Goal: Obtain resource: Obtain resource

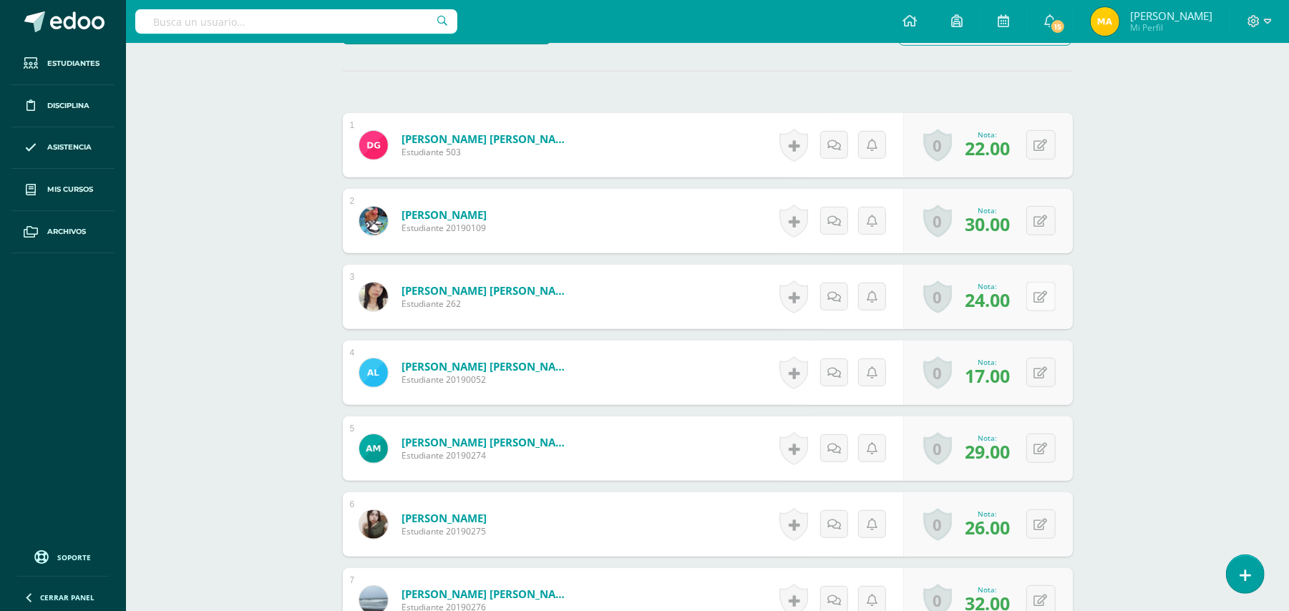
scroll to position [385, 0]
click at [1039, 296] on button at bounding box center [1041, 295] width 29 height 29
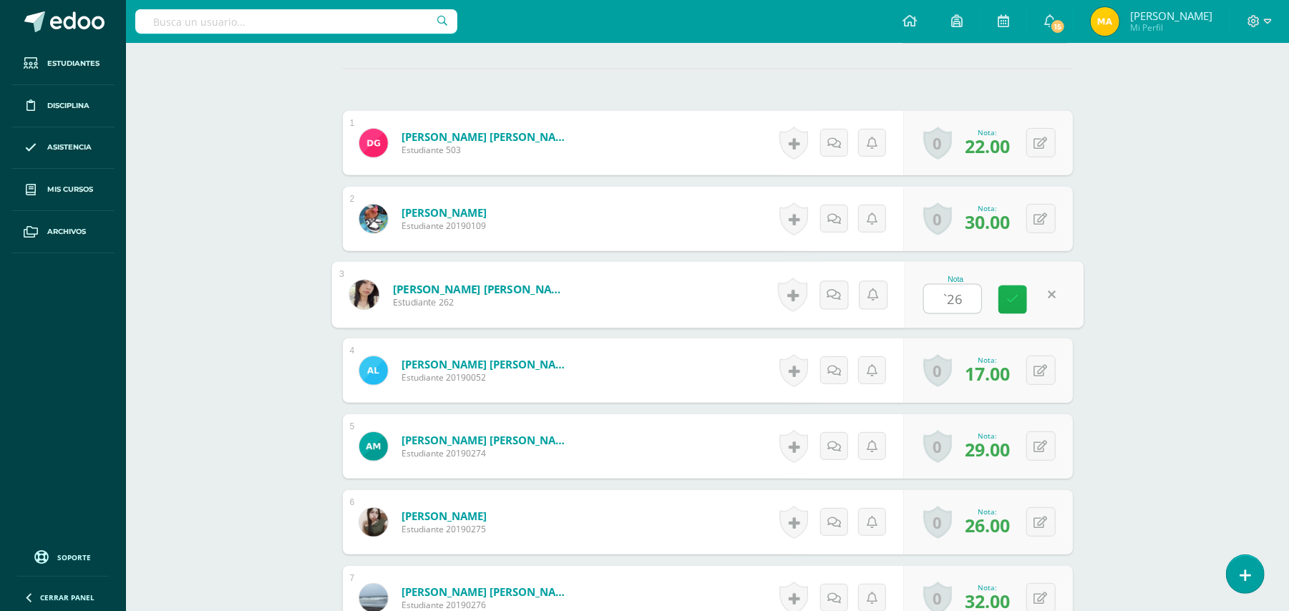
click at [1018, 299] on link at bounding box center [1013, 300] width 29 height 29
click at [1057, 302] on icon at bounding box center [1051, 300] width 13 height 12
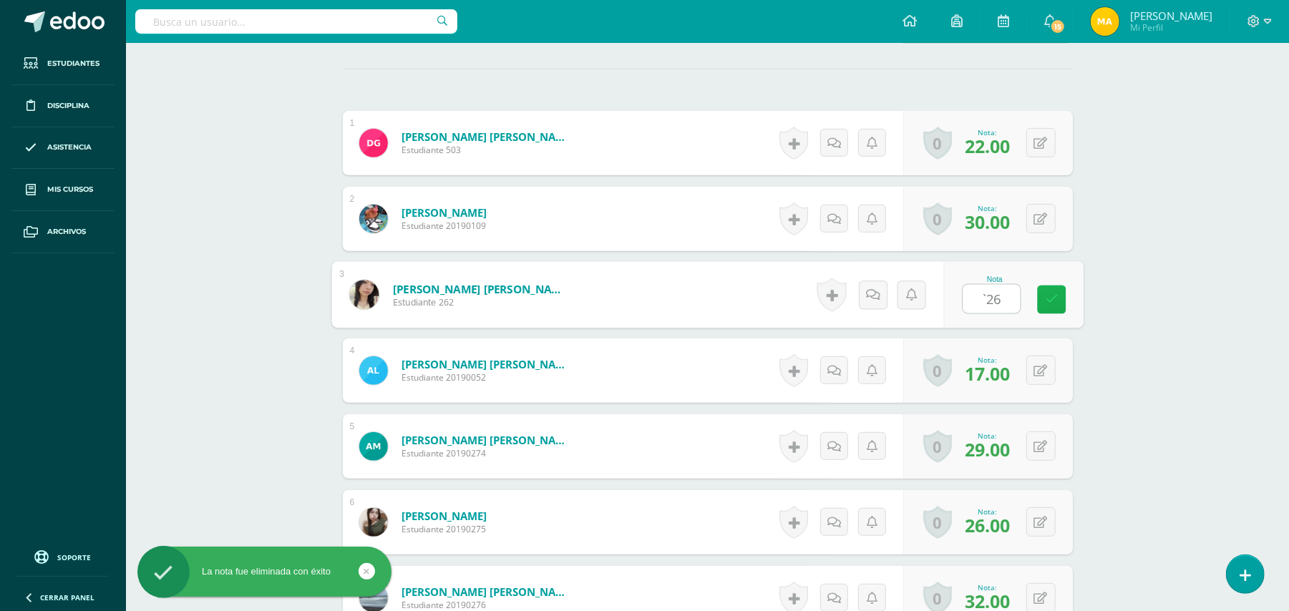
click at [1057, 304] on icon at bounding box center [1051, 300] width 13 height 12
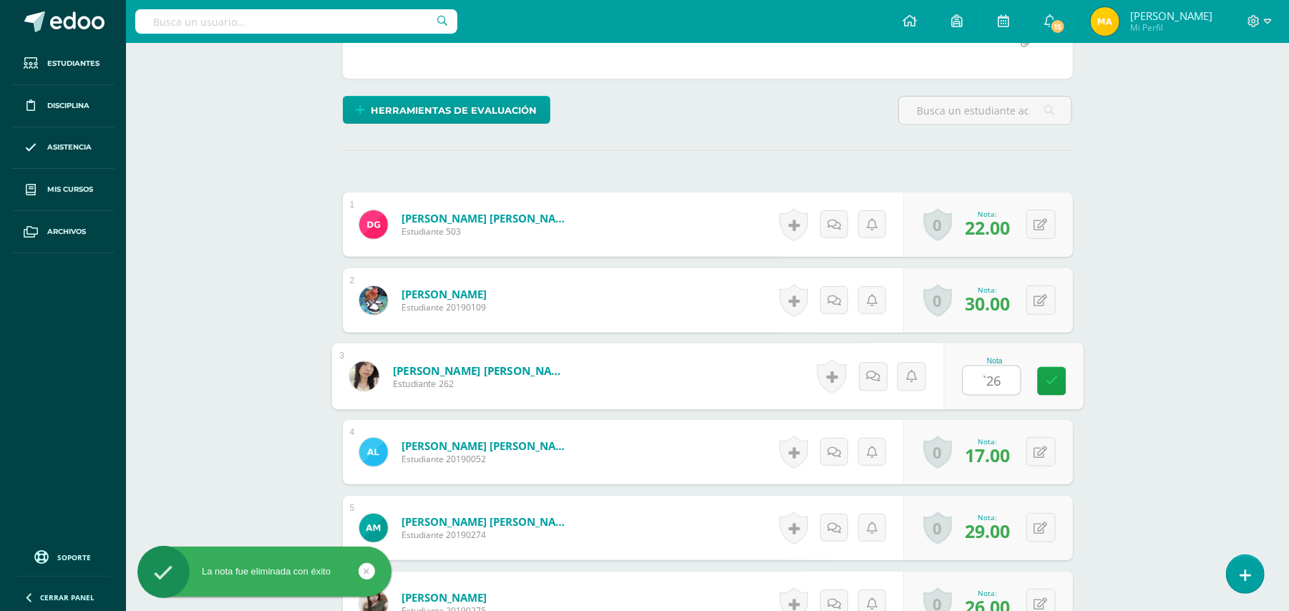
scroll to position [221, 0]
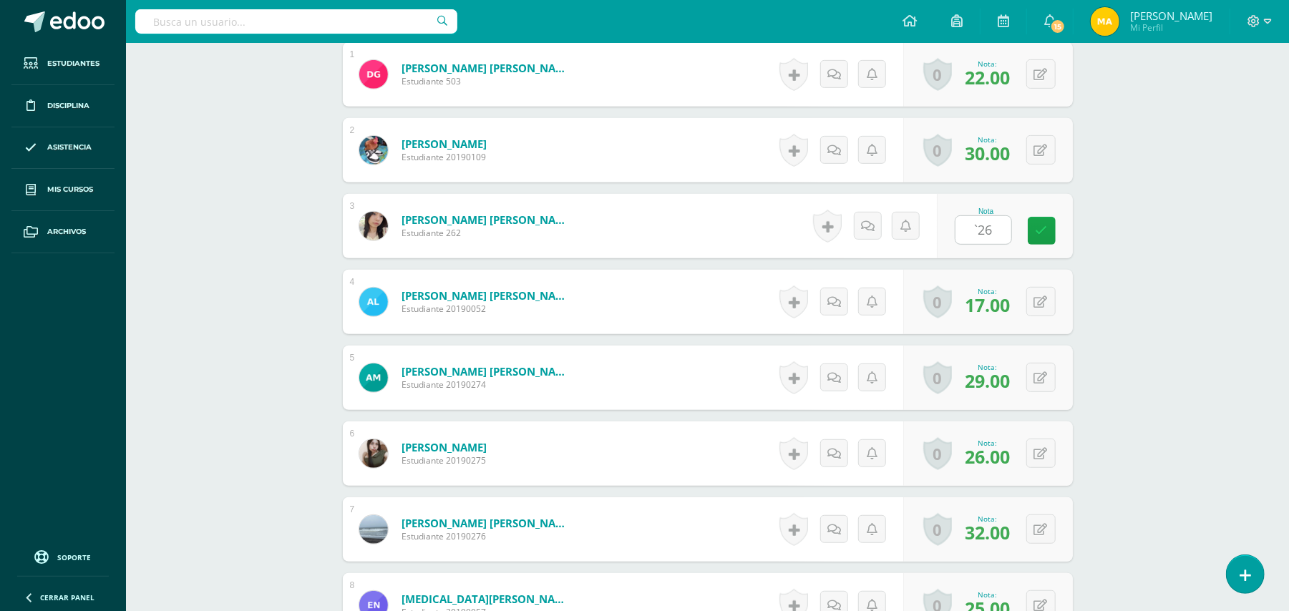
scroll to position [459, 0]
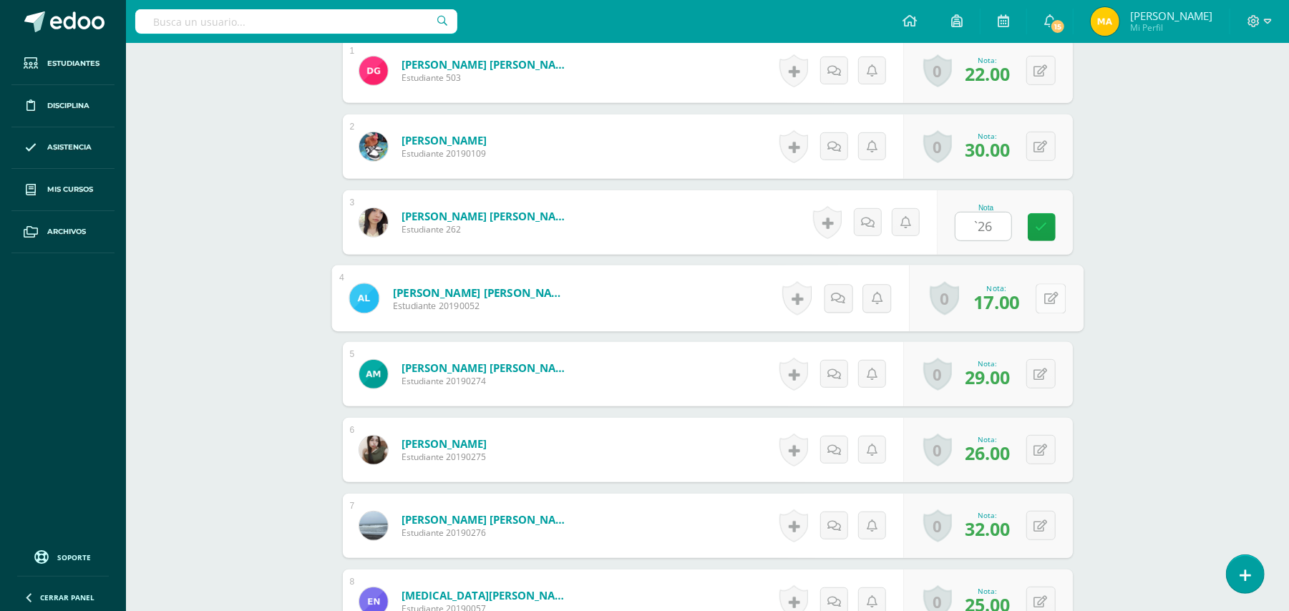
click at [1041, 301] on button at bounding box center [1051, 298] width 30 height 30
click at [1022, 301] on link at bounding box center [1013, 303] width 29 height 29
click at [1049, 219] on link at bounding box center [1042, 227] width 28 height 28
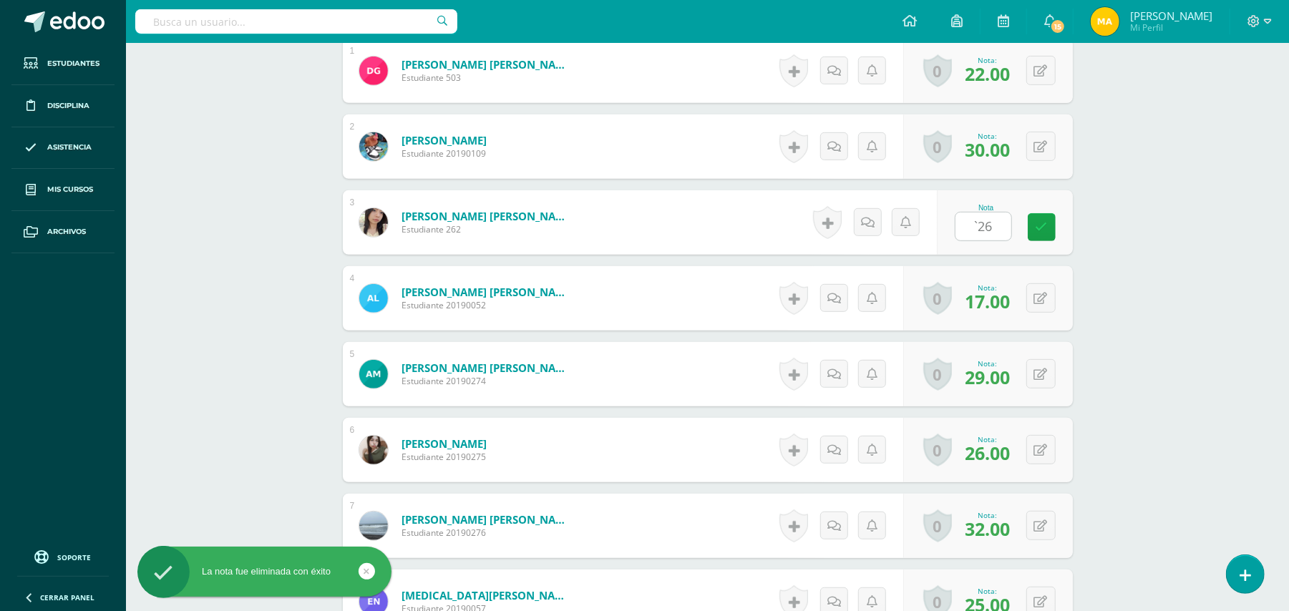
click at [991, 226] on input "`26" at bounding box center [991, 227] width 57 height 29
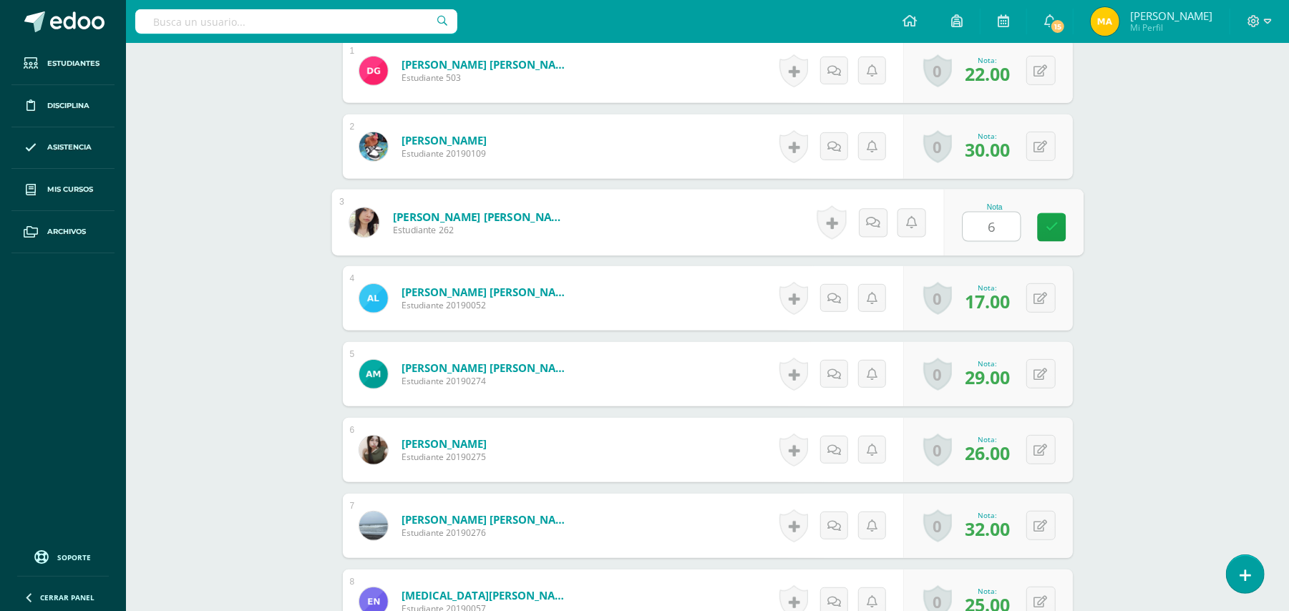
type input "26"
click at [1060, 229] on link at bounding box center [1051, 227] width 29 height 29
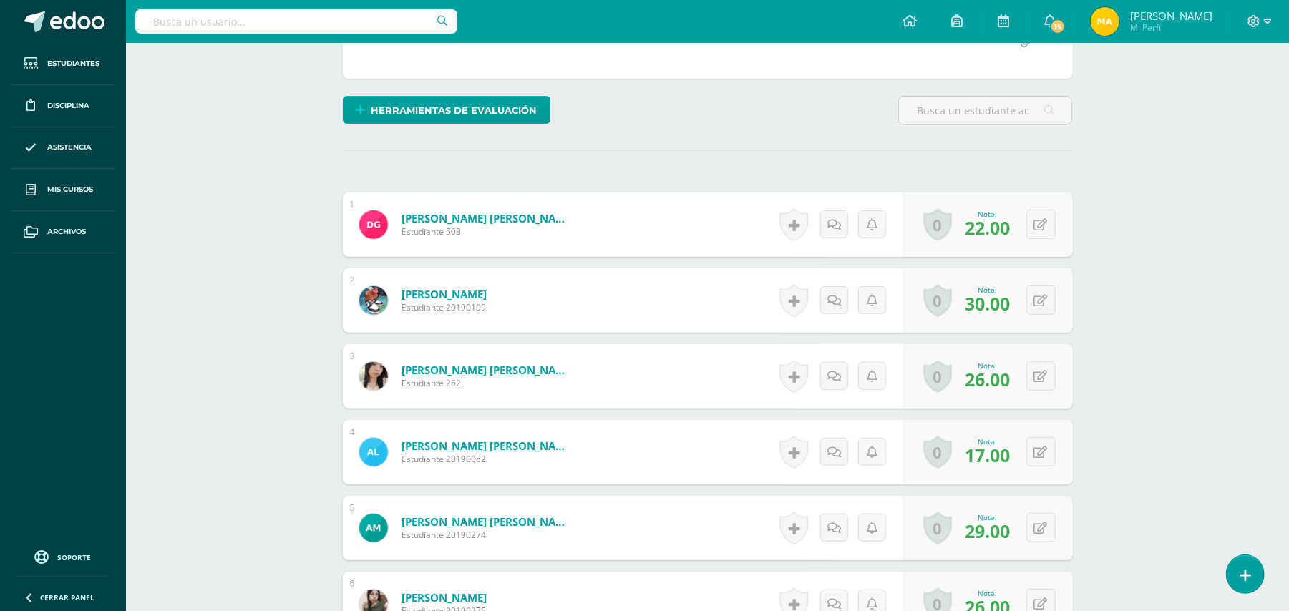
scroll to position [0, 0]
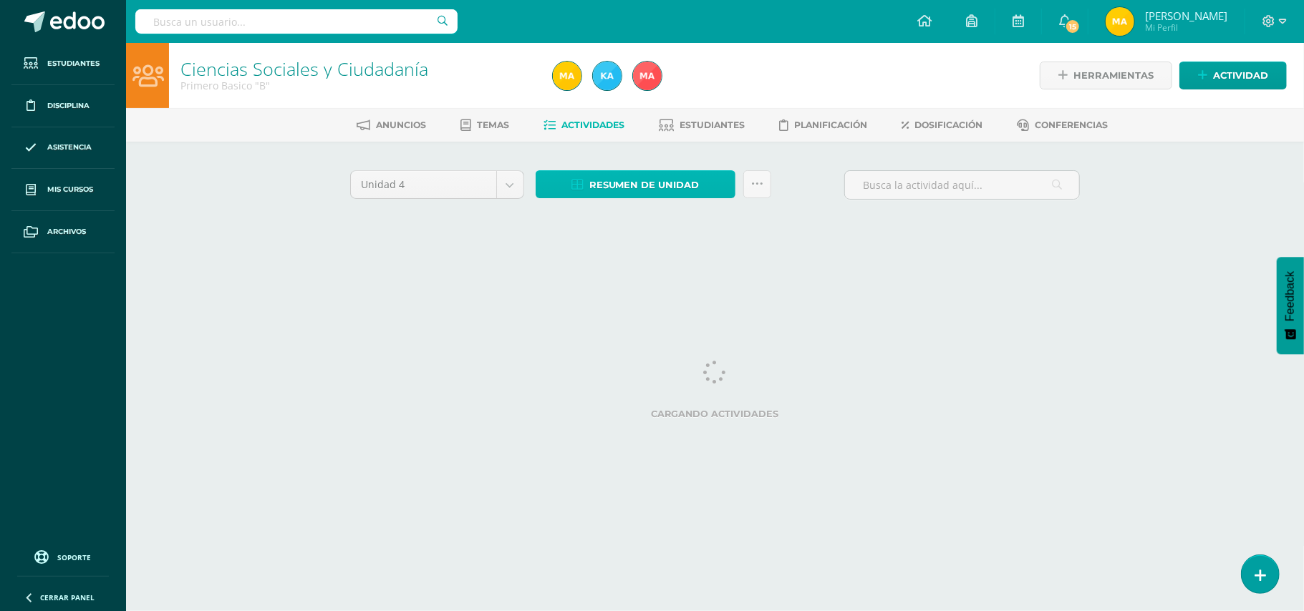
click at [676, 187] on span "Resumen de unidad" at bounding box center [644, 185] width 110 height 26
click at [679, 185] on span "Resumen de unidad" at bounding box center [644, 185] width 110 height 26
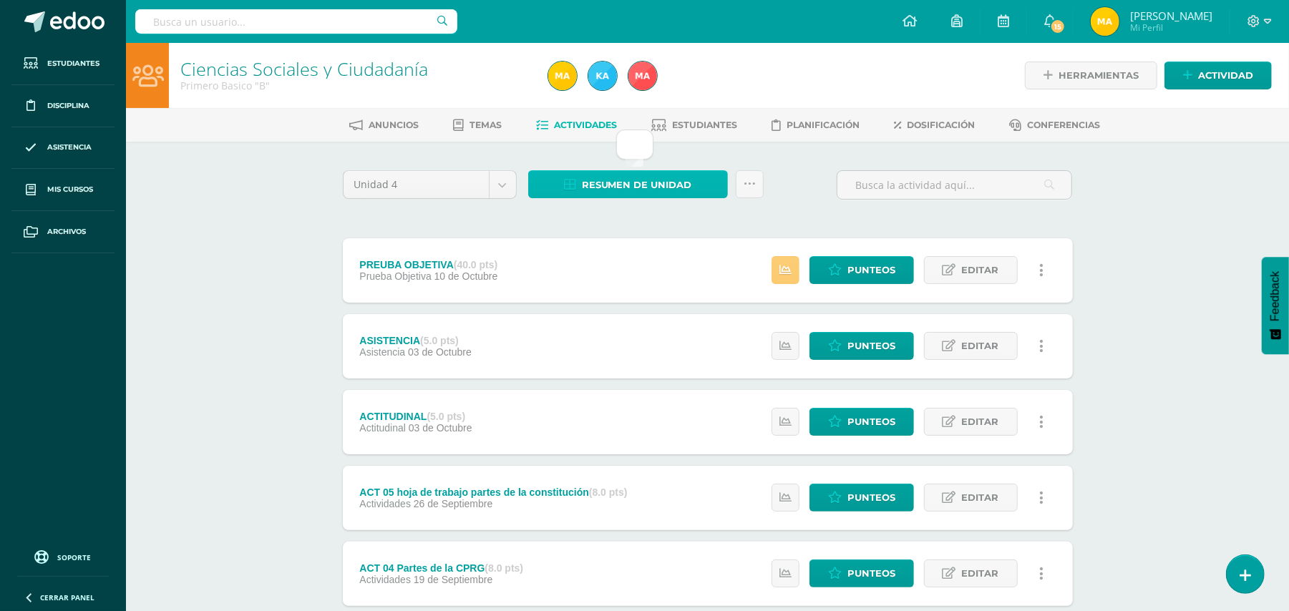
click at [636, 186] on span "Resumen de unidad" at bounding box center [637, 185] width 110 height 26
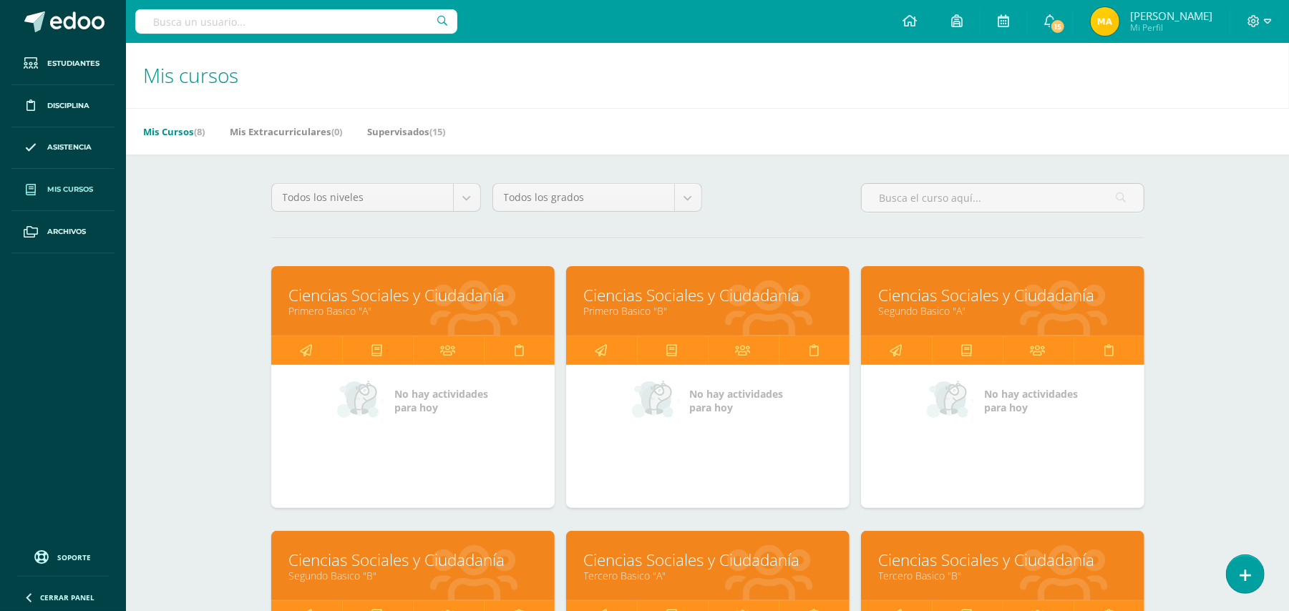
click at [711, 307] on link "Primero Basico "B"" at bounding box center [708, 311] width 248 height 14
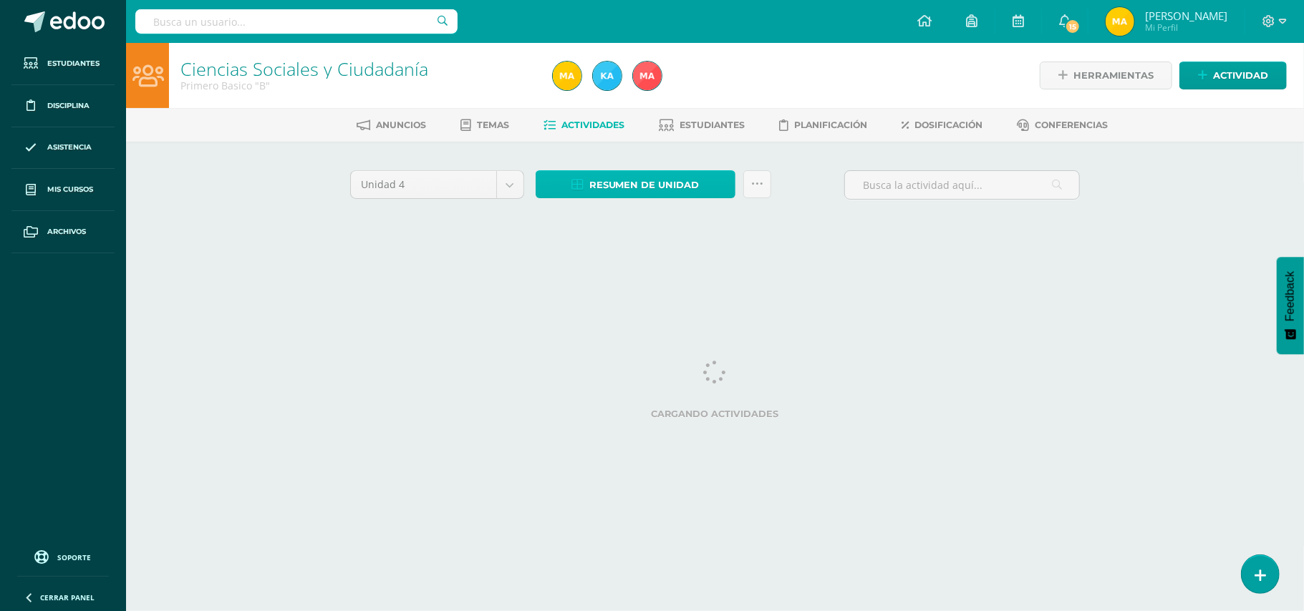
click at [694, 187] on span "Resumen de unidad" at bounding box center [644, 185] width 110 height 26
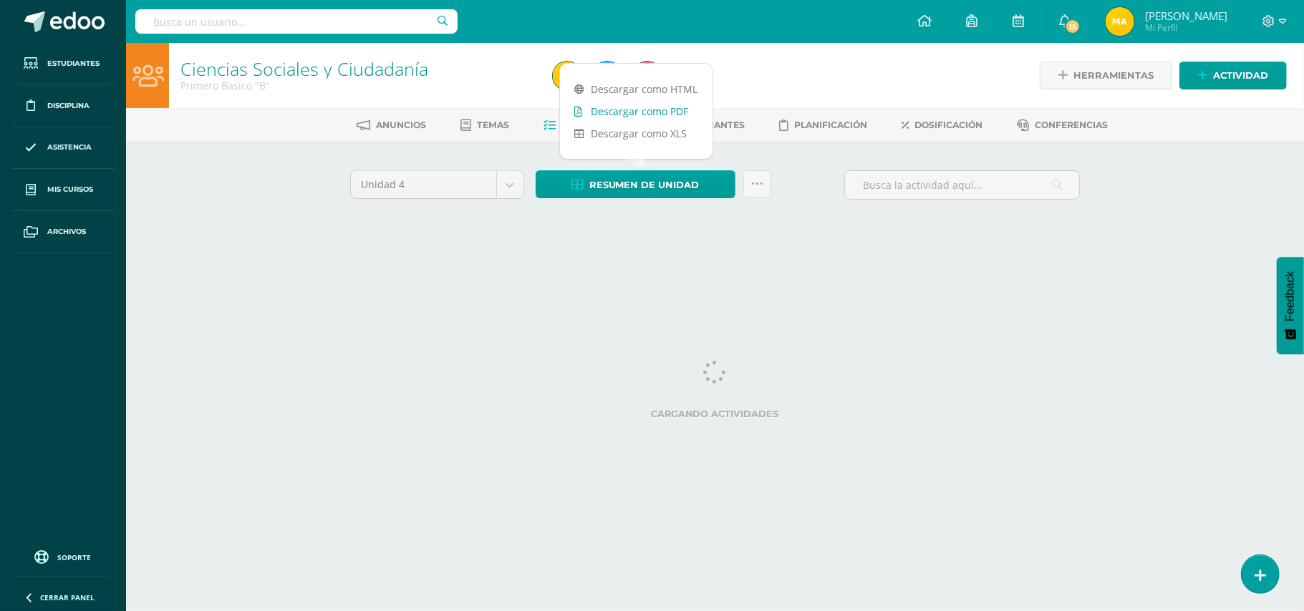
click at [682, 115] on link "Descargar como PDF" at bounding box center [636, 111] width 152 height 22
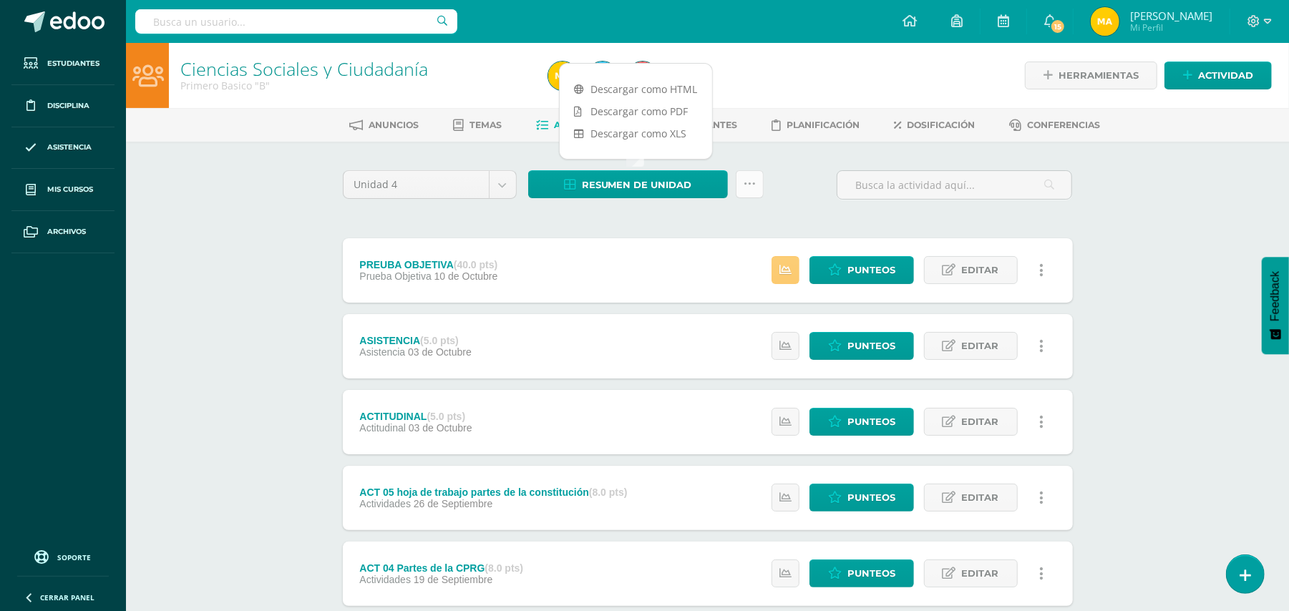
click at [752, 183] on icon at bounding box center [750, 184] width 12 height 12
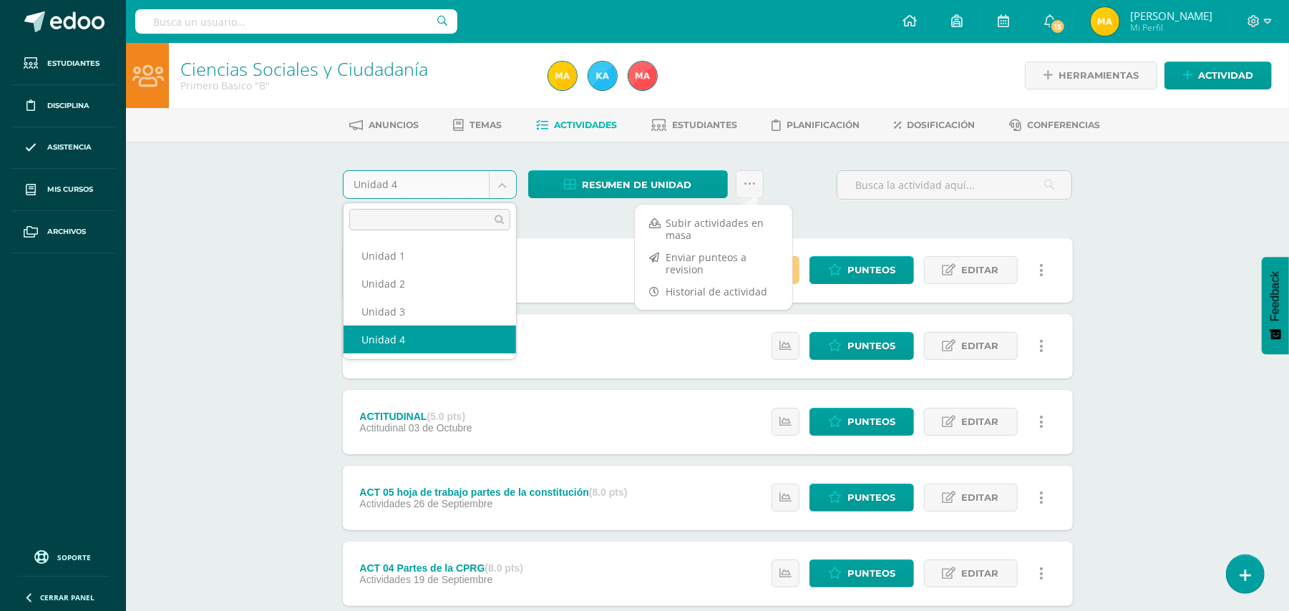
click at [510, 184] on body "Estudiantes Disciplina Asistencia Mis cursos Archivos Soporte Ayuda Reportar un…" at bounding box center [644, 502] width 1289 height 1005
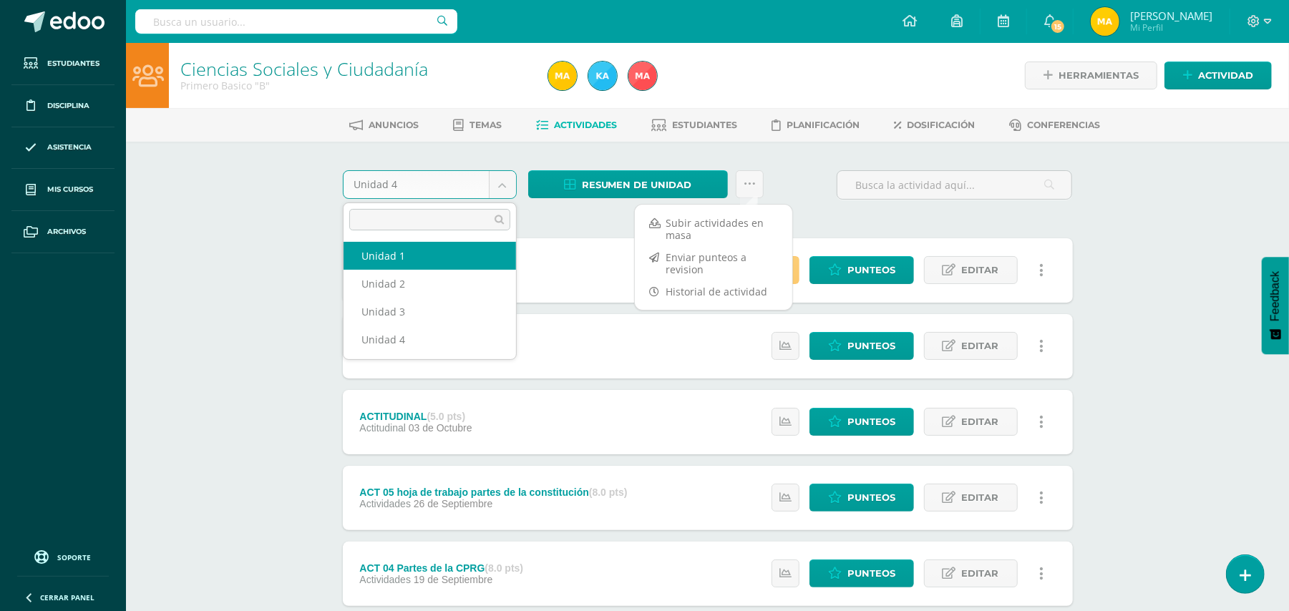
select select "Unidad 1"
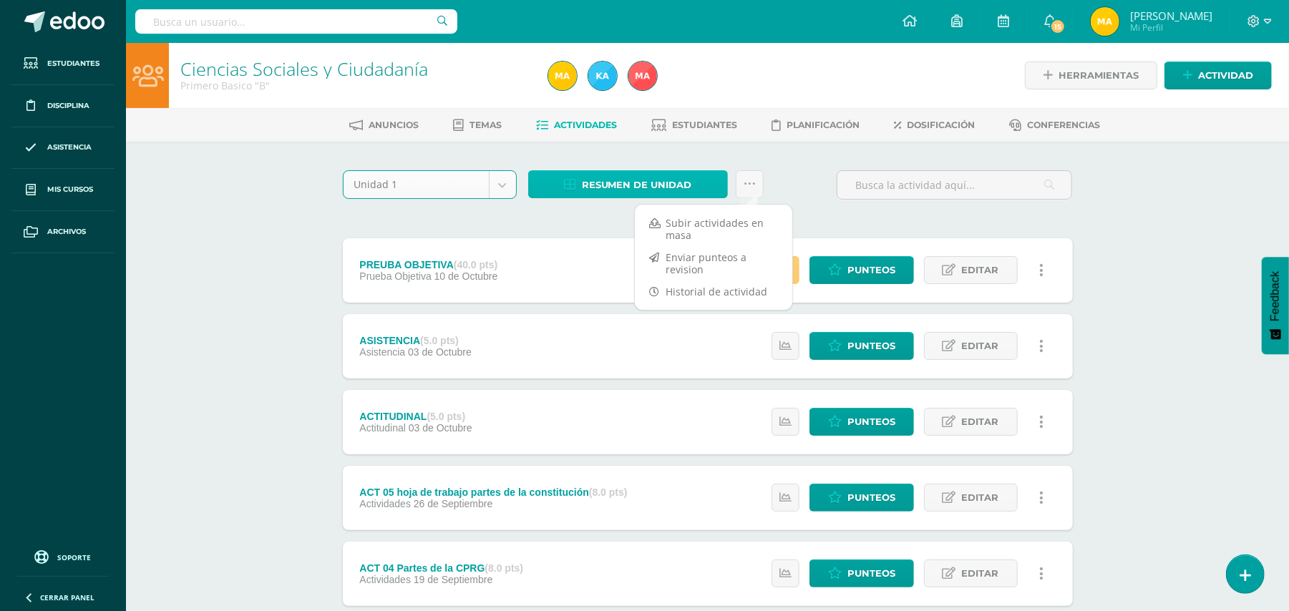
click at [671, 179] on span "Resumen de unidad" at bounding box center [637, 185] width 110 height 26
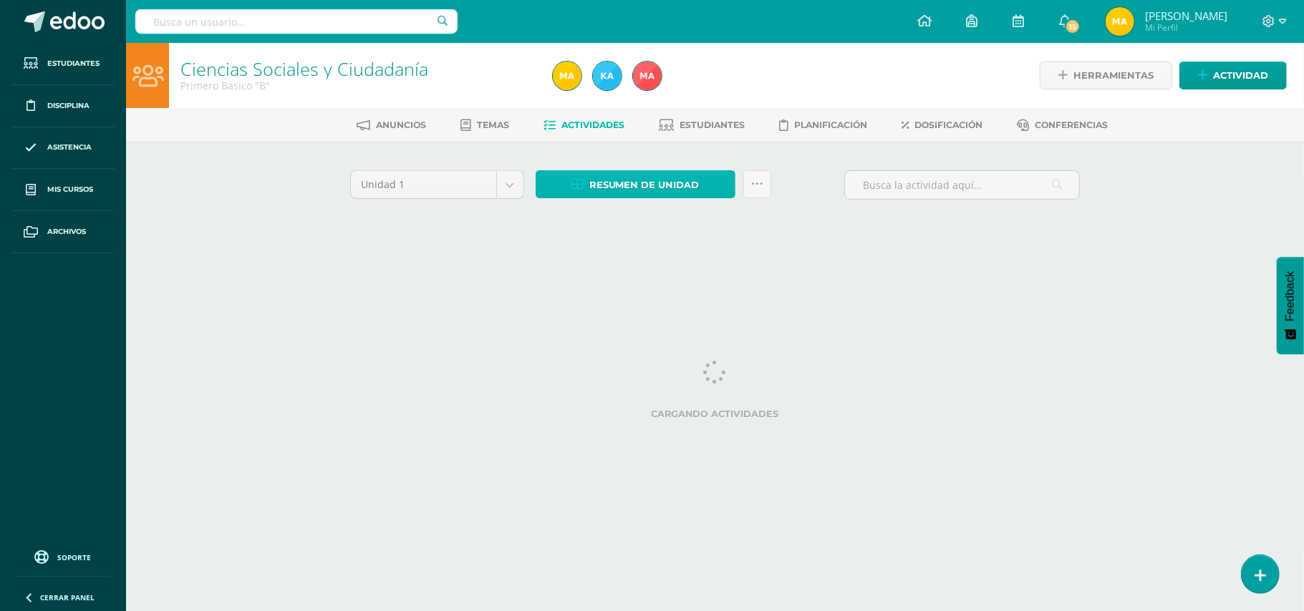
click at [671, 179] on span "Resumen de unidad" at bounding box center [644, 185] width 110 height 26
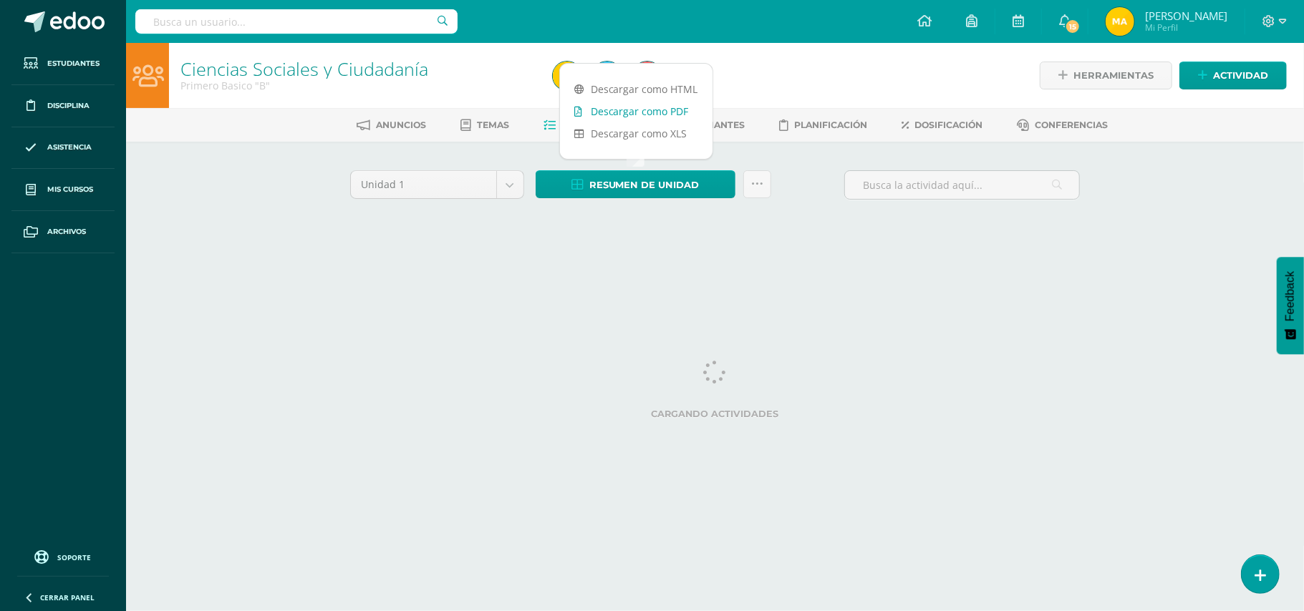
click at [674, 115] on link "Descargar como PDF" at bounding box center [636, 111] width 152 height 22
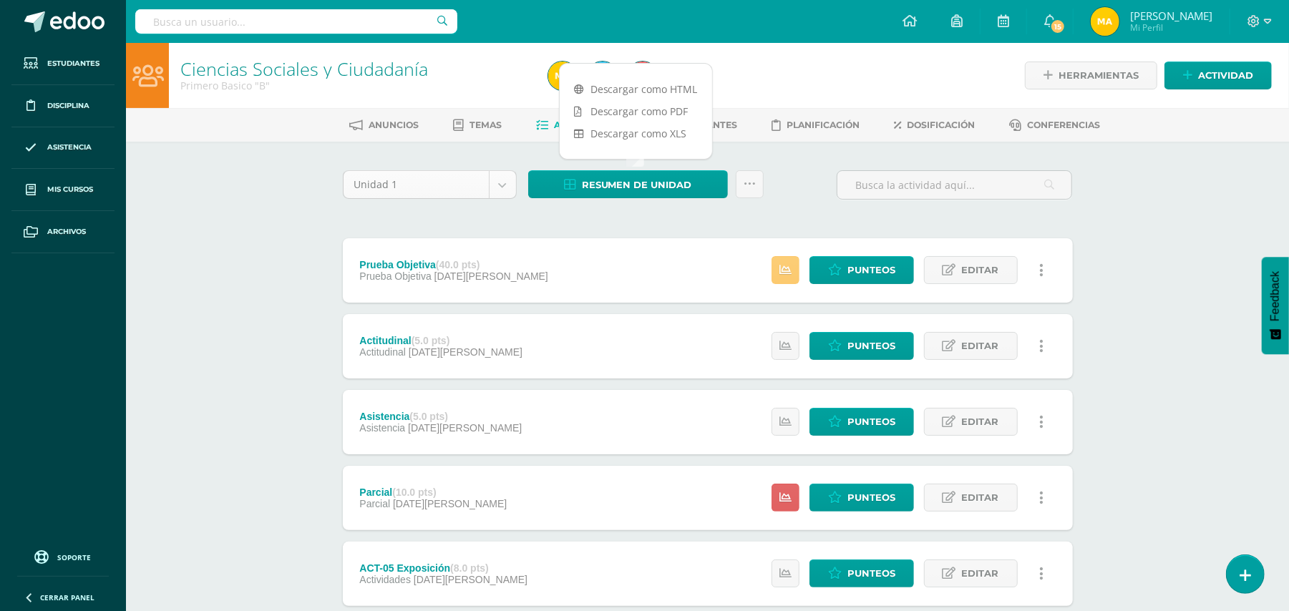
click at [498, 182] on body "Estudiantes Disciplina Asistencia Mis cursos Archivos Soporte Ayuda Reportar un…" at bounding box center [644, 502] width 1289 height 1005
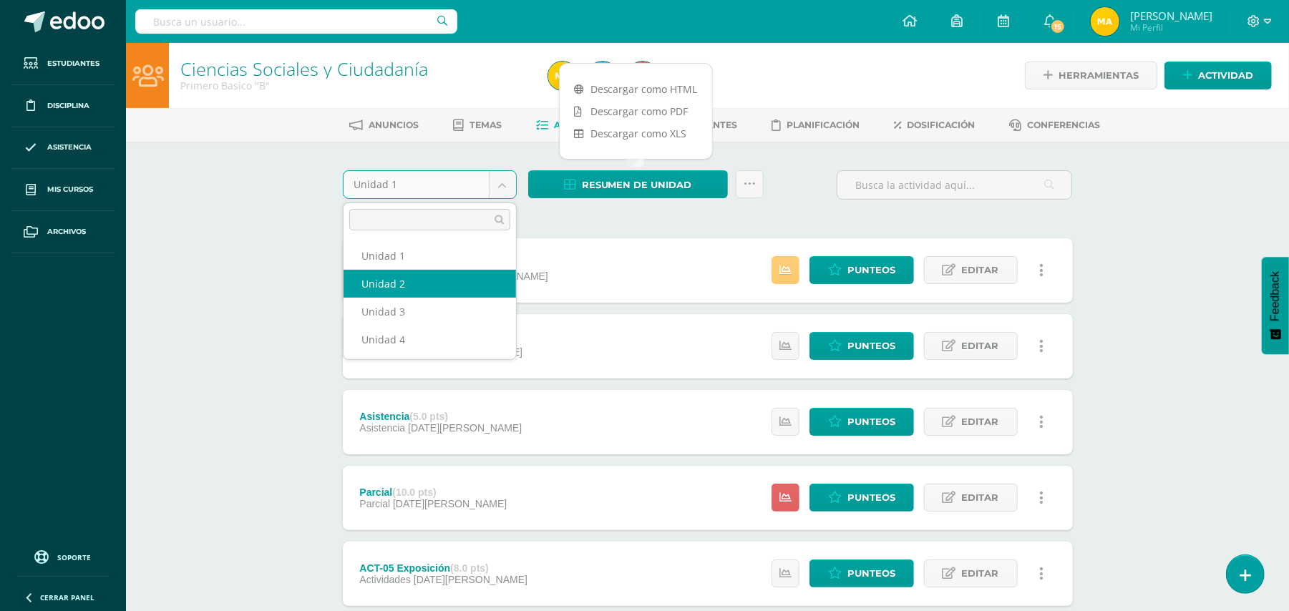
select select "Unidad 2"
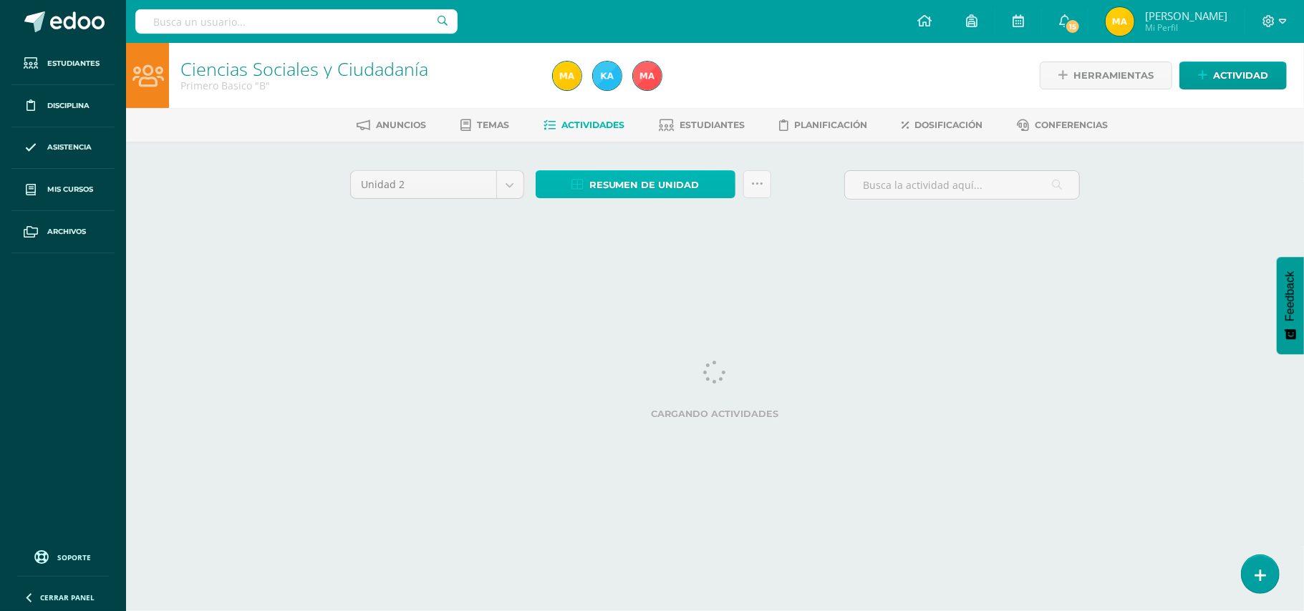
click at [708, 178] on link "Resumen de unidad" at bounding box center [635, 184] width 200 height 28
click at [692, 123] on span "Estudiantes" at bounding box center [711, 125] width 65 height 11
click at [694, 185] on span "Resumen de unidad" at bounding box center [644, 185] width 110 height 26
click at [603, 185] on span "Resumen de unidad" at bounding box center [644, 185] width 110 height 26
click at [659, 179] on span "Resumen de unidad" at bounding box center [644, 185] width 110 height 26
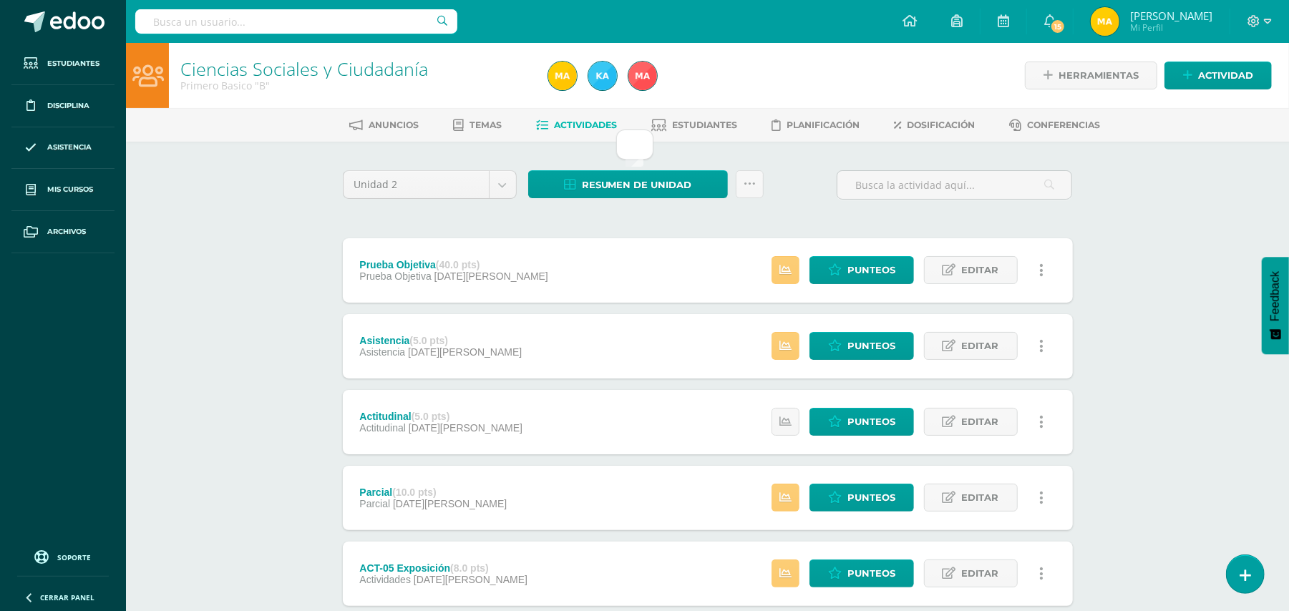
click at [1190, 275] on div "Ciencias Sociales y Ciudadanía Primero Basico "B" Herramientas Detalle de asist…" at bounding box center [707, 524] width 1163 height 962
click at [710, 193] on link "Resumen de unidad" at bounding box center [628, 184] width 200 height 28
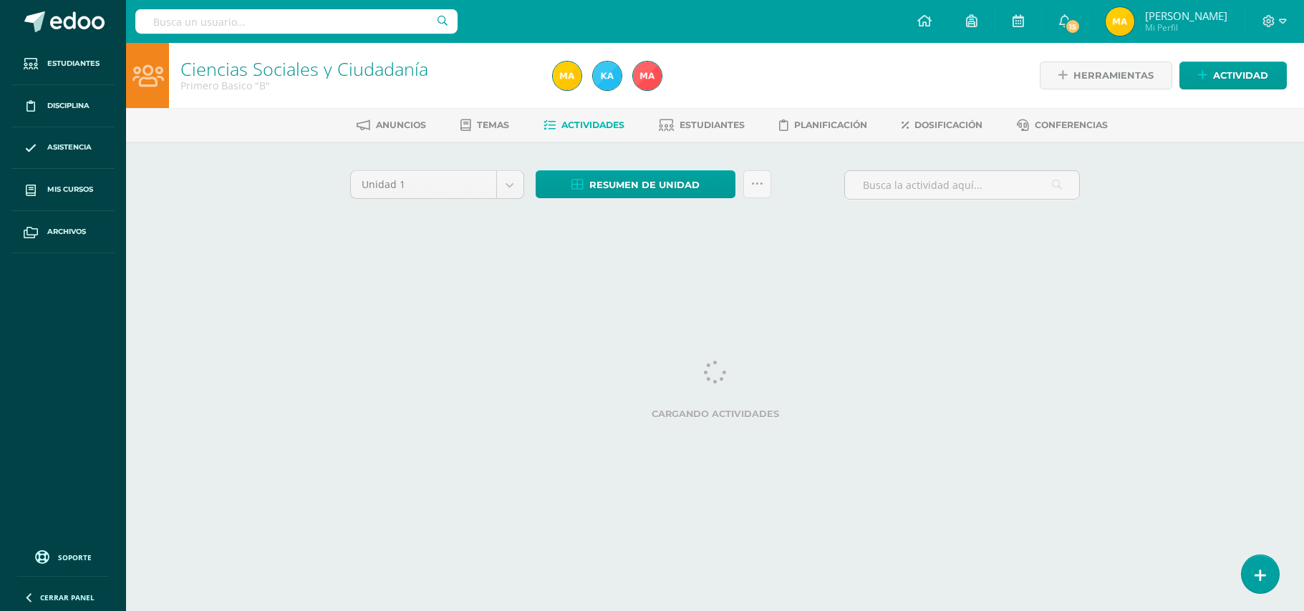
select select "Unidad 2"
click at [513, 187] on body "Estudiantes Disciplina Asistencia Mis cursos Archivos Soporte Ayuda Reportar un…" at bounding box center [652, 133] width 1304 height 267
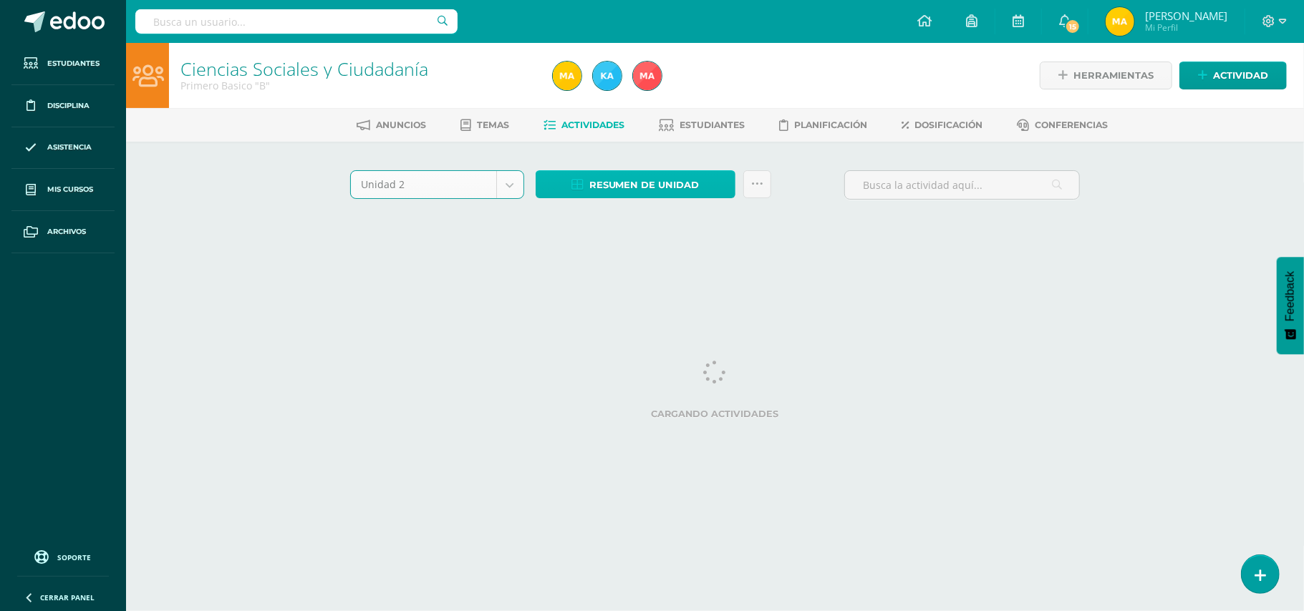
click at [628, 181] on span "Resumen de unidad" at bounding box center [644, 185] width 110 height 26
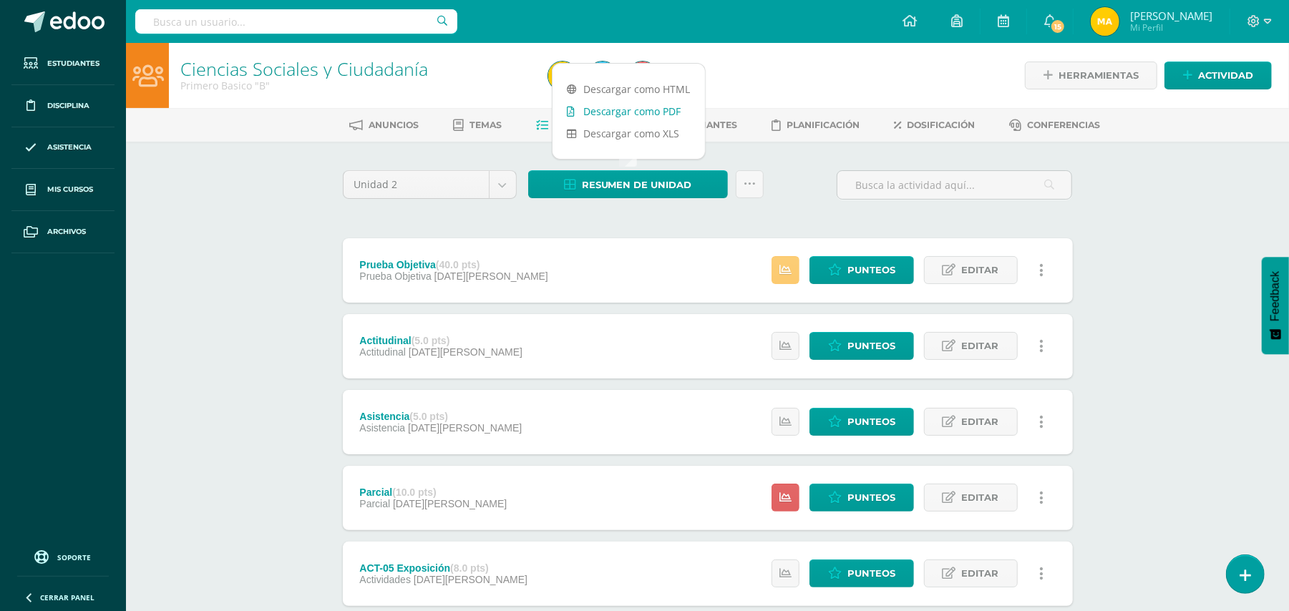
click at [667, 112] on link "Descargar como PDF" at bounding box center [629, 111] width 152 height 22
click at [649, 117] on link "Descargar como PDF" at bounding box center [629, 111] width 152 height 22
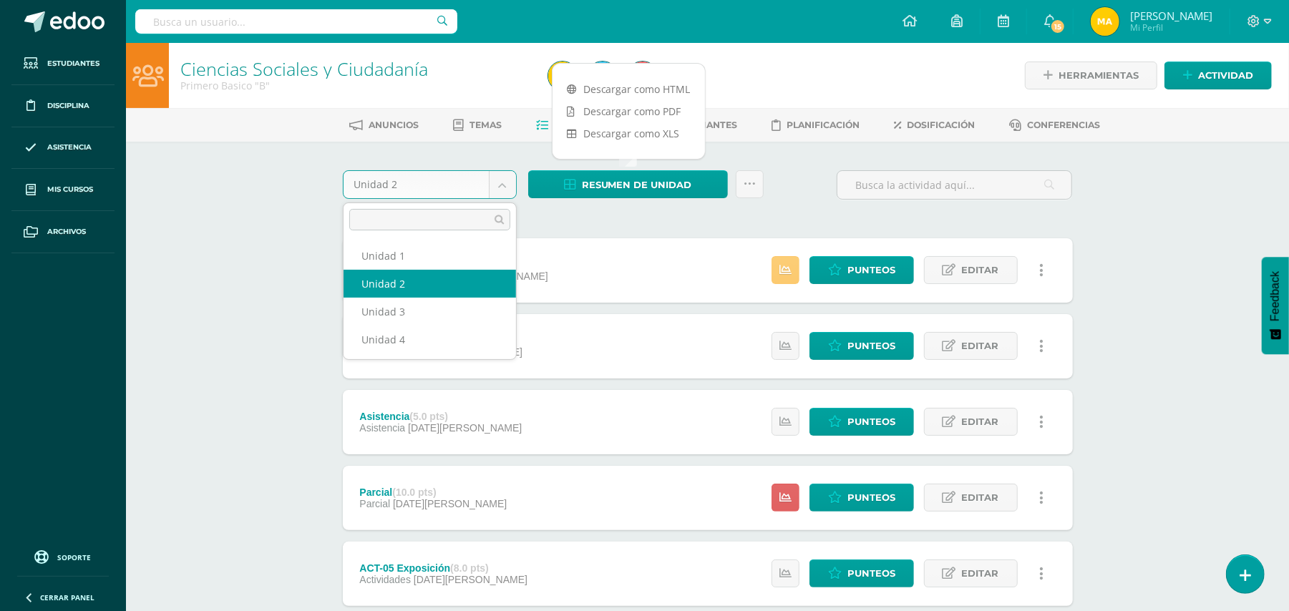
click at [508, 176] on body "Estudiantes Disciplina Asistencia Mis cursos Archivos Soporte Ayuda Reportar un…" at bounding box center [644, 502] width 1289 height 1005
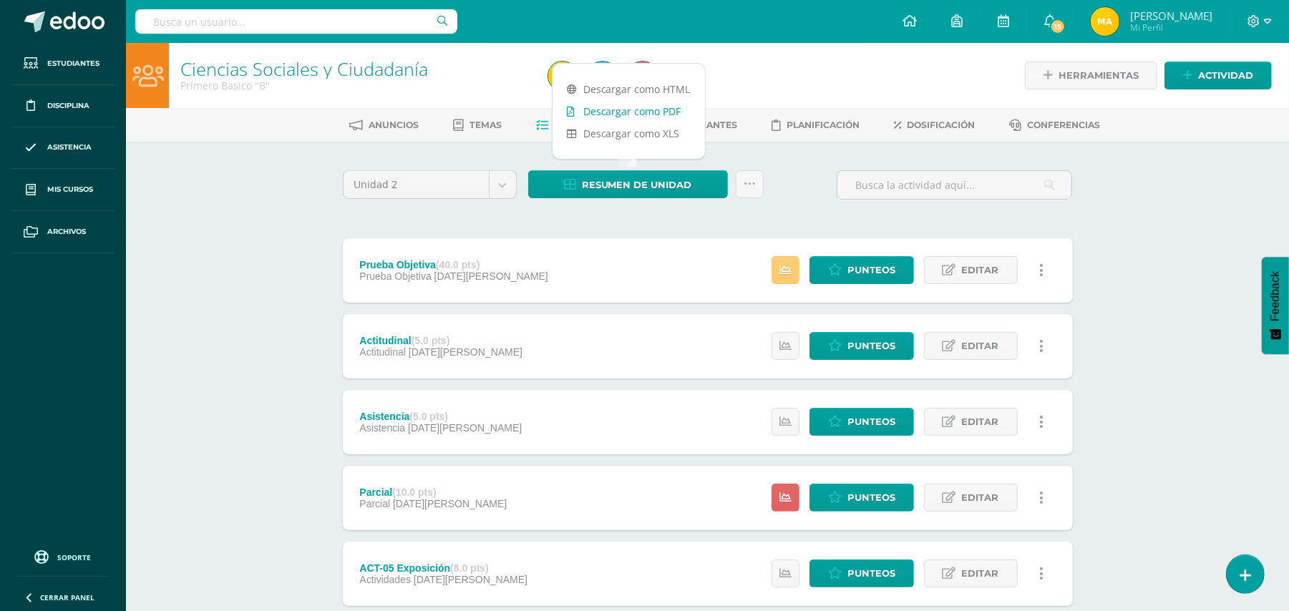
click at [660, 107] on link "Descargar como PDF" at bounding box center [629, 111] width 152 height 22
click at [850, 146] on div "Unidad 2 Unidad 1 Unidad 2 Unidad 3 Unidad 4 Resumen de unidad Subir actividade…" at bounding box center [707, 573] width 787 height 863
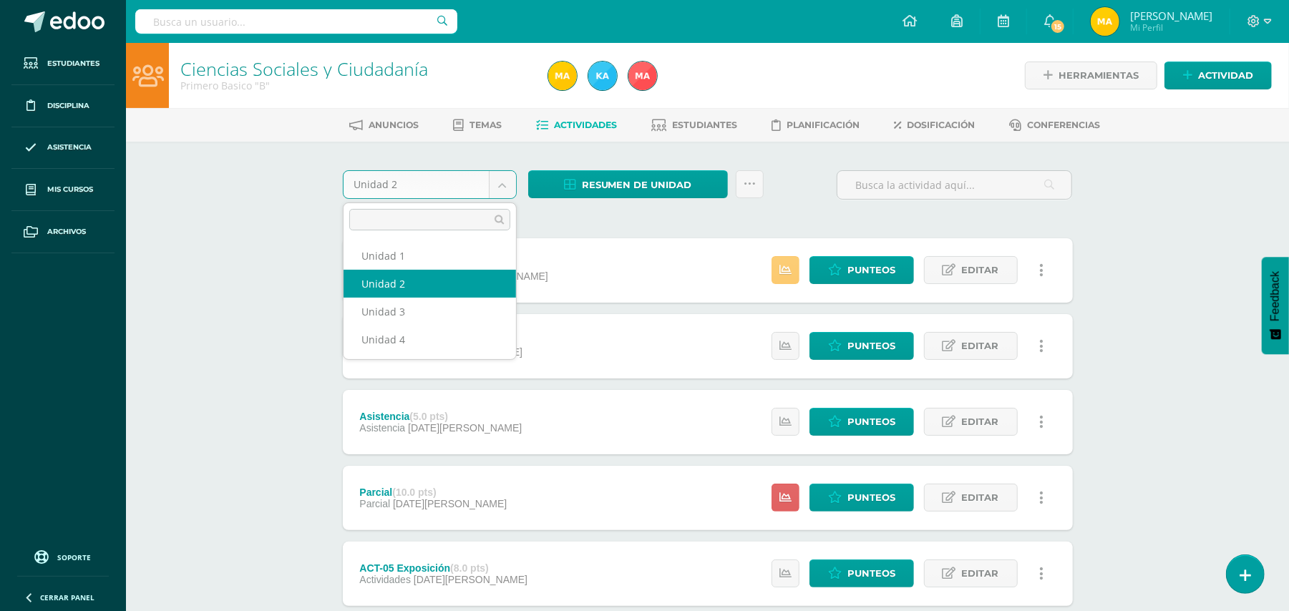
click at [510, 185] on body "Estudiantes Disciplina Asistencia Mis cursos Archivos Soporte Ayuda Reportar un…" at bounding box center [644, 502] width 1289 height 1005
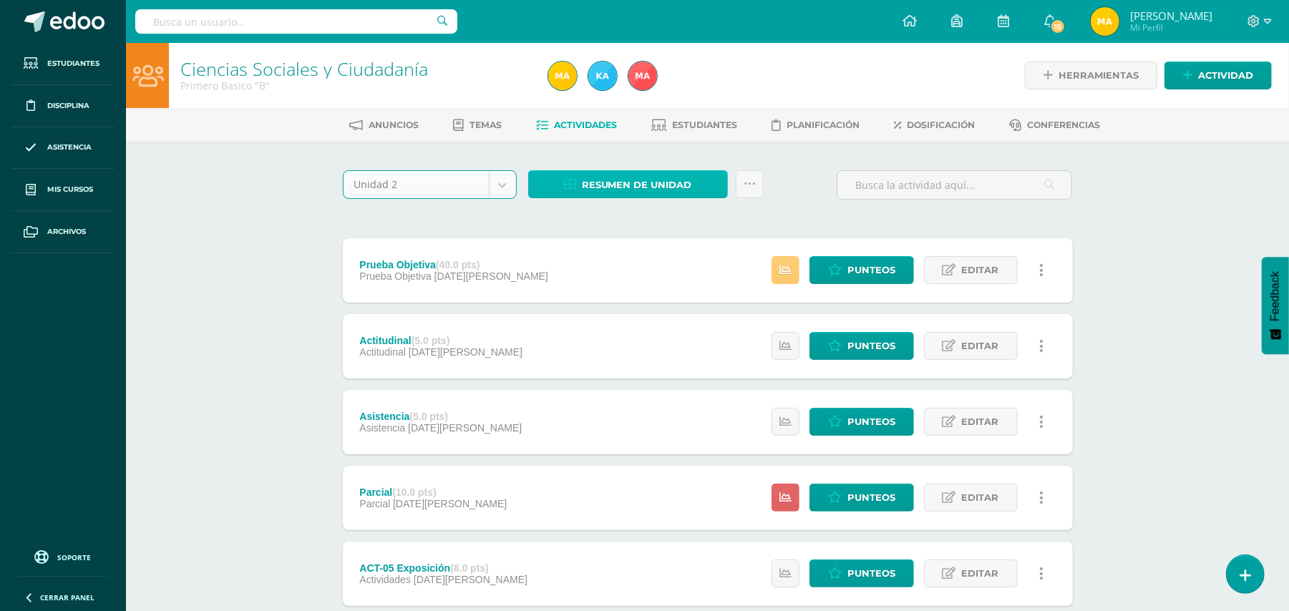
click at [669, 189] on span "Resumen de unidad" at bounding box center [637, 185] width 110 height 26
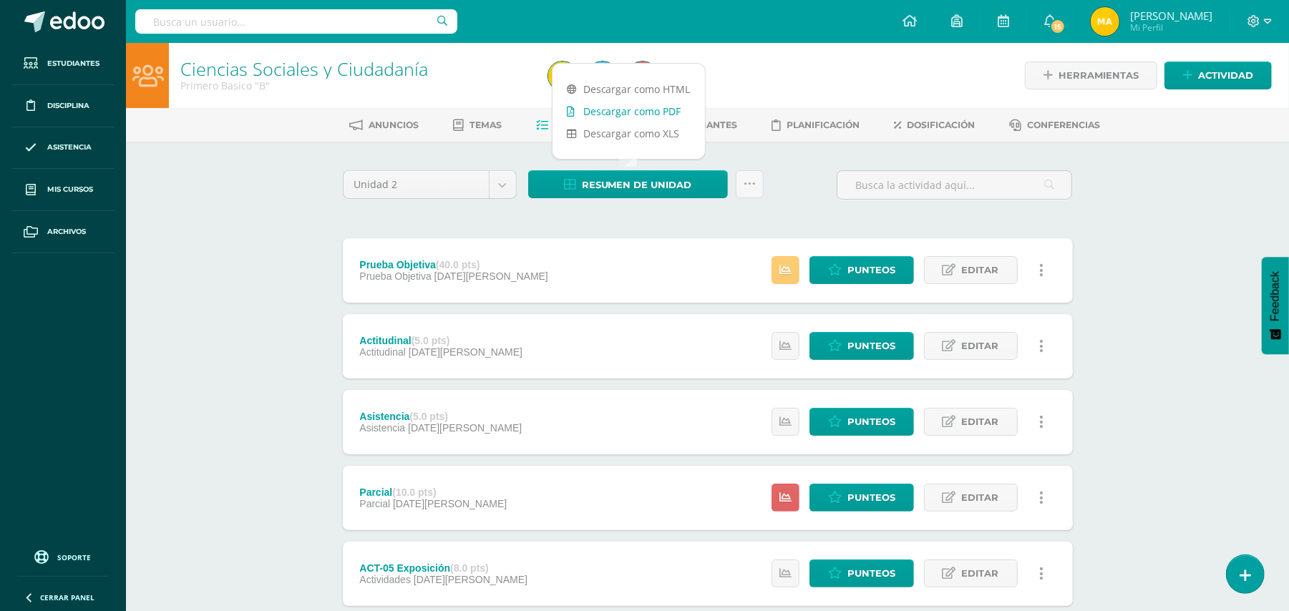
click at [664, 110] on link "Descargar como PDF" at bounding box center [629, 111] width 152 height 22
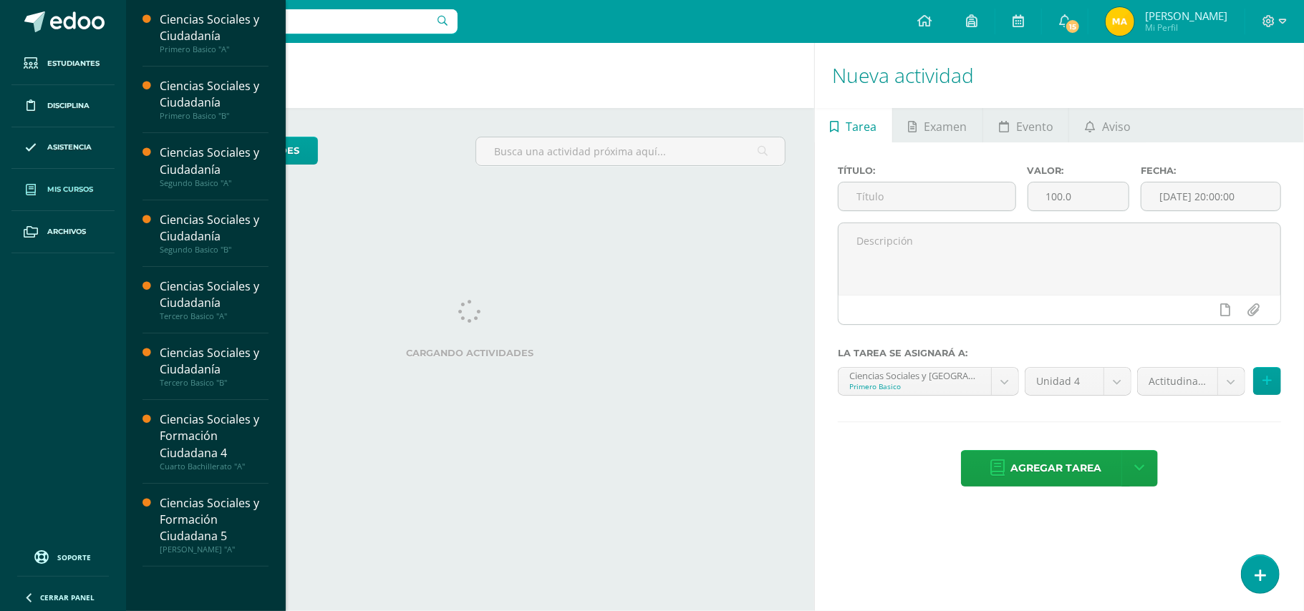
click at [61, 188] on span "Mis cursos" at bounding box center [70, 189] width 46 height 11
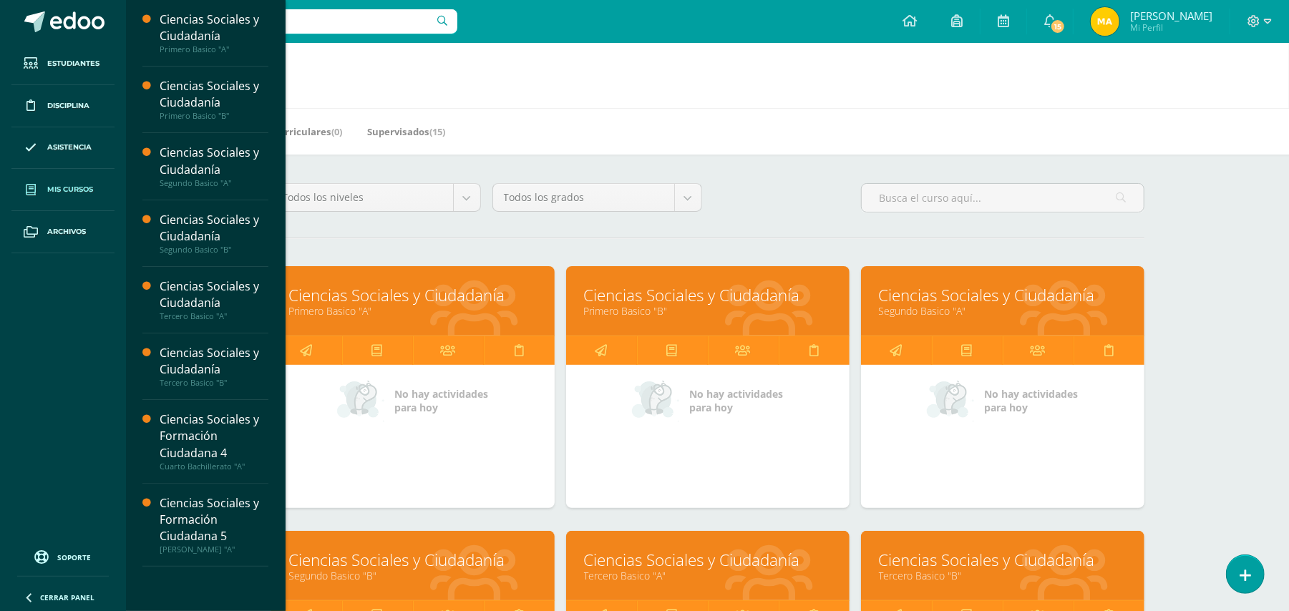
click at [743, 305] on link "Ciencias Sociales y Ciudadanía" at bounding box center [708, 295] width 248 height 22
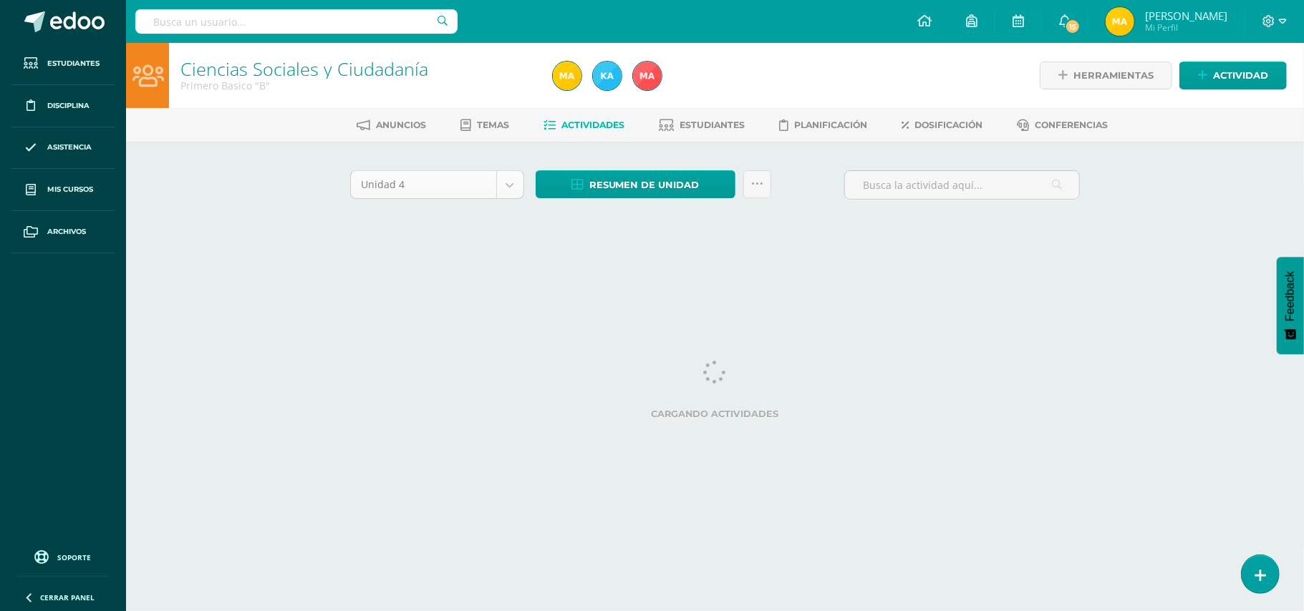
click at [514, 186] on body "Estudiantes Disciplina Asistencia Mis cursos Archivos Soporte Ayuda Reportar un…" at bounding box center [652, 133] width 1304 height 267
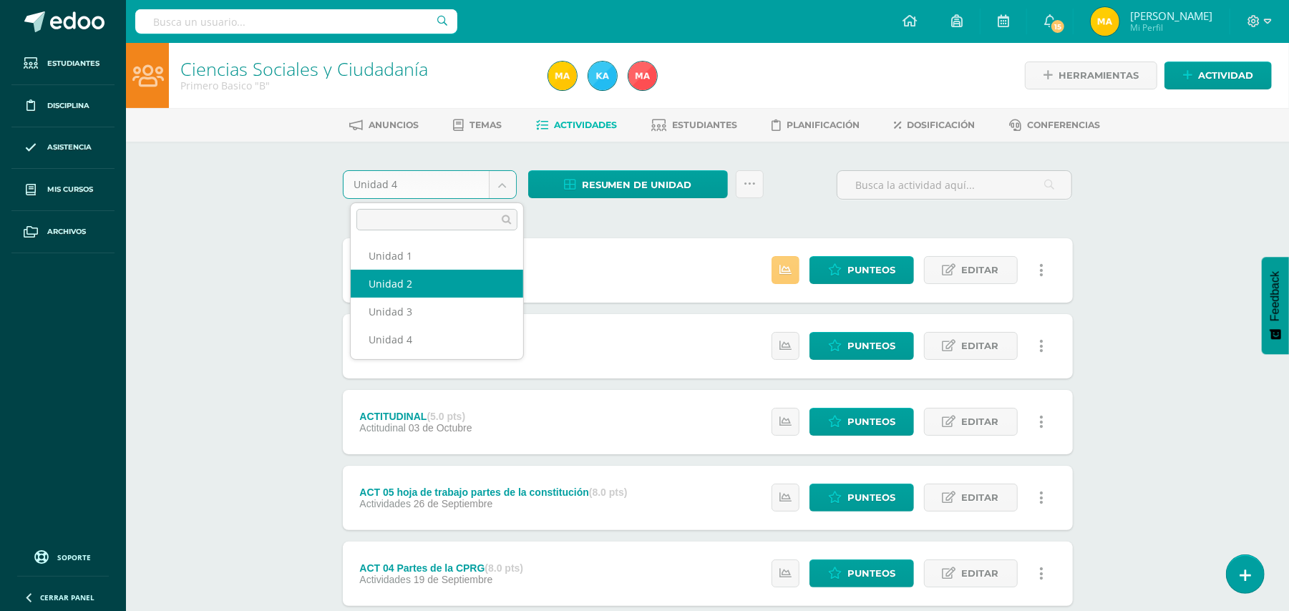
select select "Unidad 2"
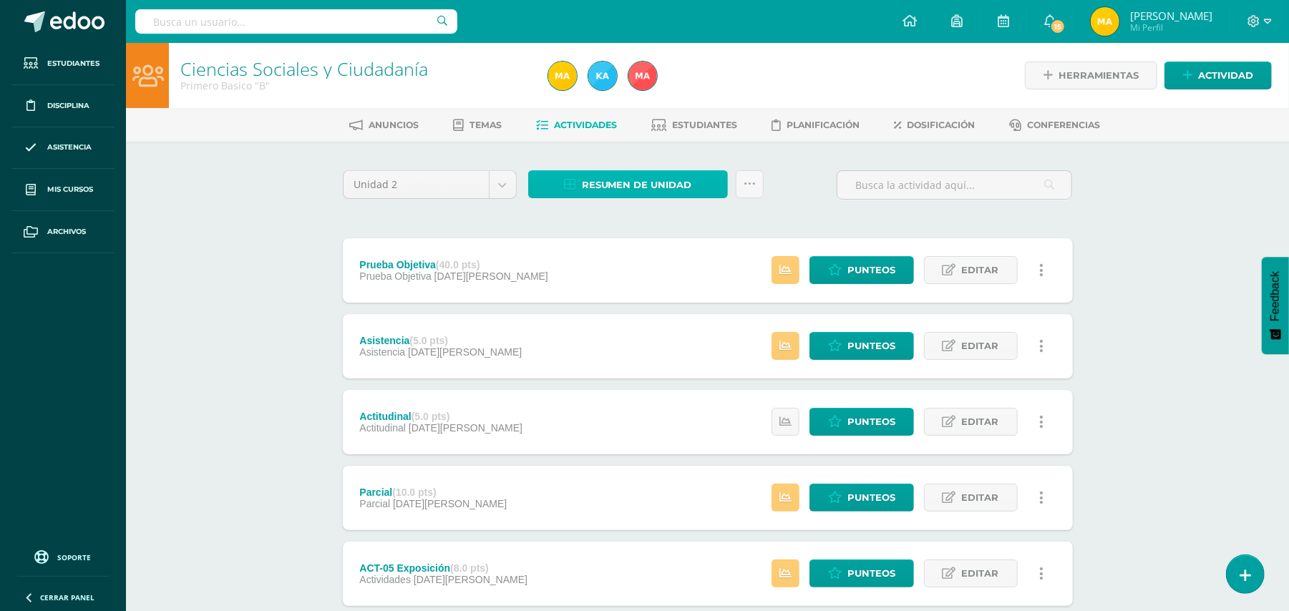
click at [673, 183] on span "Resumen de unidad" at bounding box center [637, 185] width 110 height 26
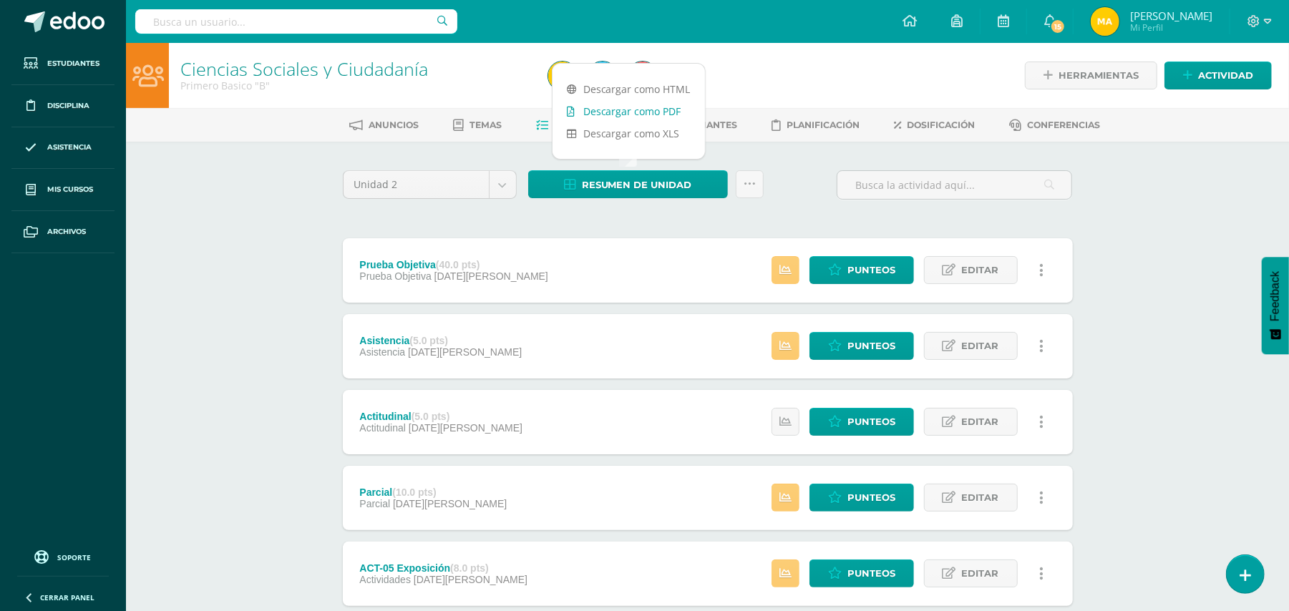
click at [667, 112] on link "Descargar como PDF" at bounding box center [629, 111] width 152 height 22
click at [501, 187] on body "Estudiantes Disciplina Asistencia Mis cursos Archivos Soporte Ayuda Reportar un…" at bounding box center [644, 502] width 1289 height 1005
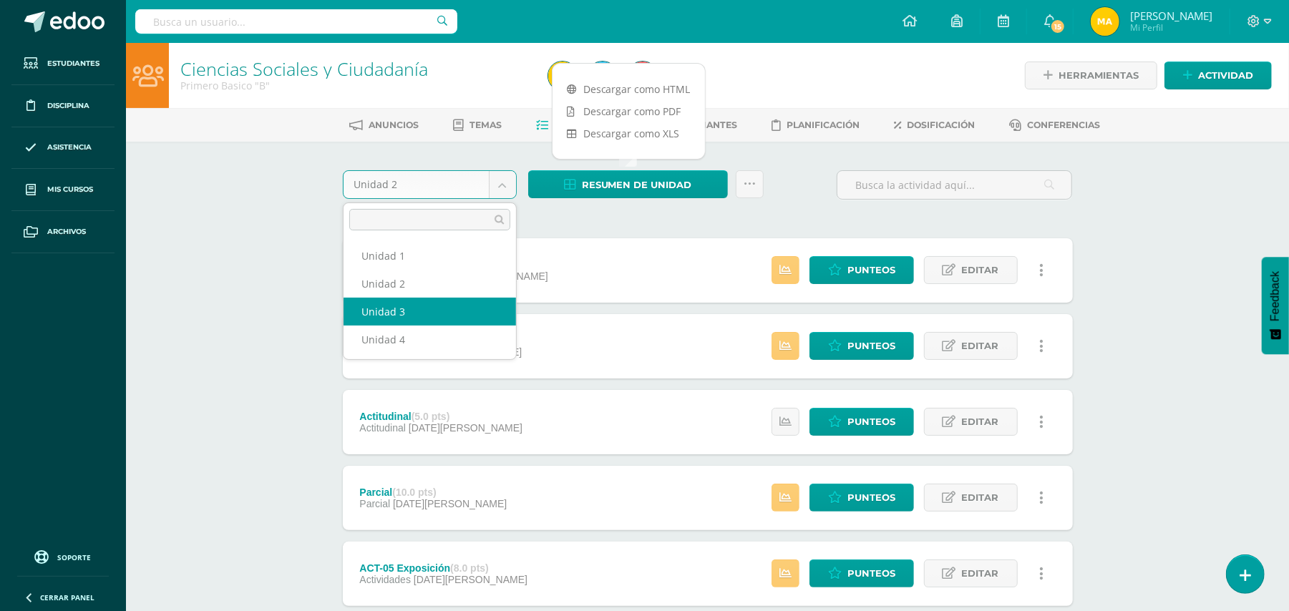
select select "Unidad 3"
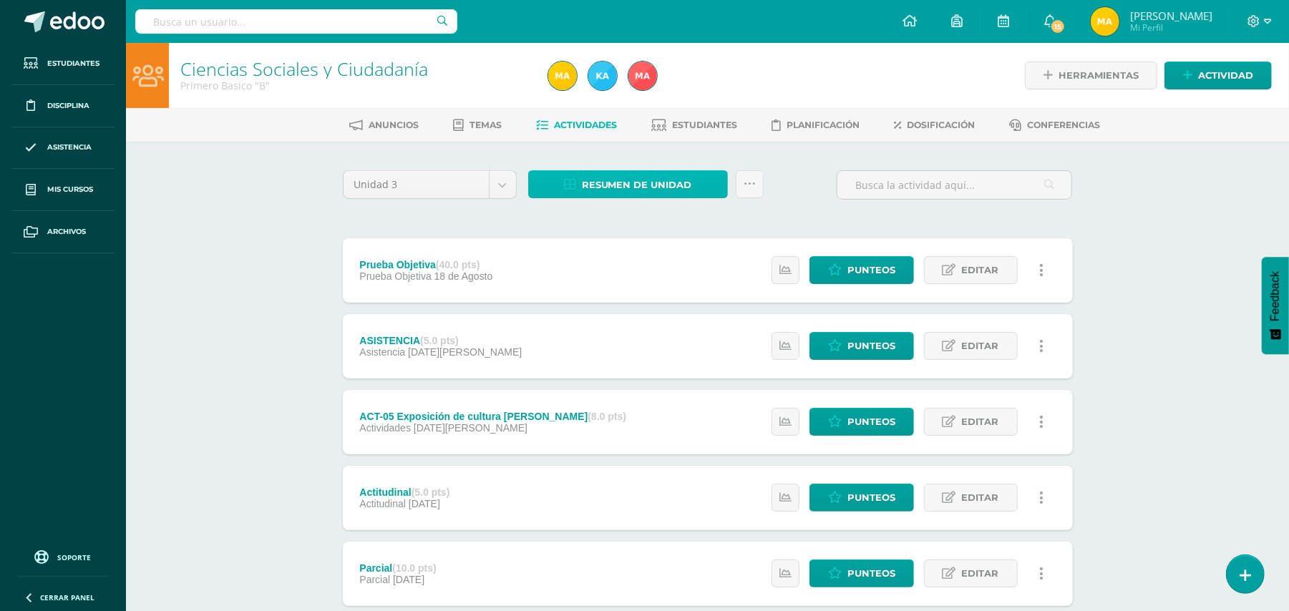
click at [626, 185] on span "Resumen de unidad" at bounding box center [637, 185] width 110 height 26
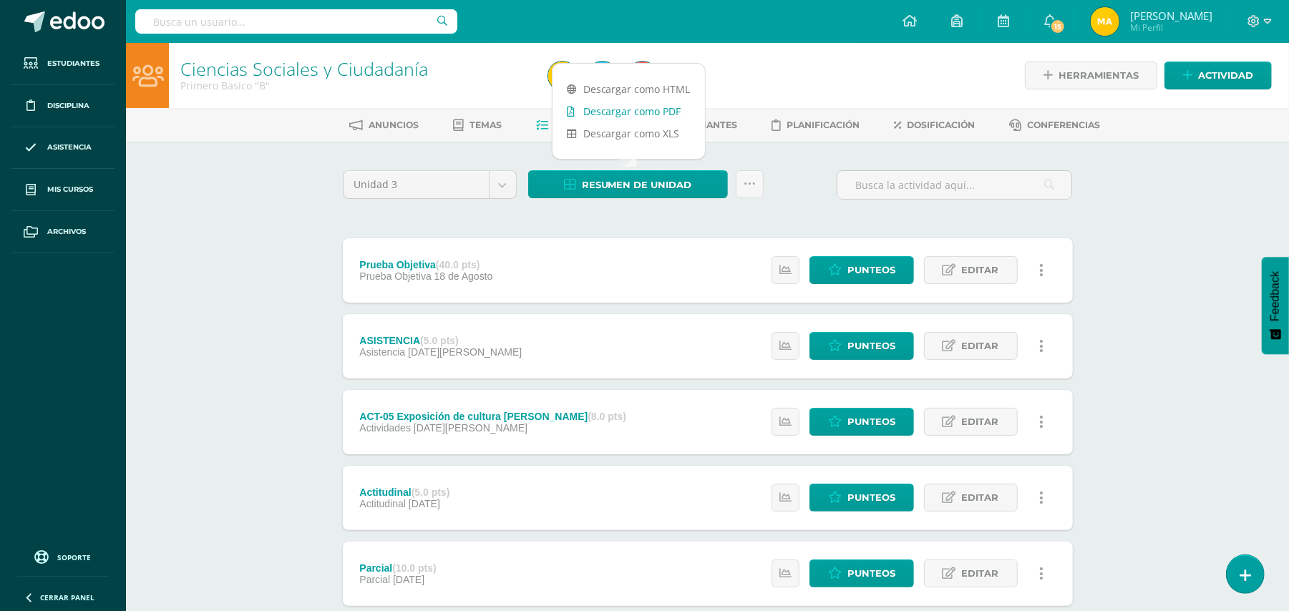
click at [647, 112] on link "Descargar como PDF" at bounding box center [629, 111] width 152 height 22
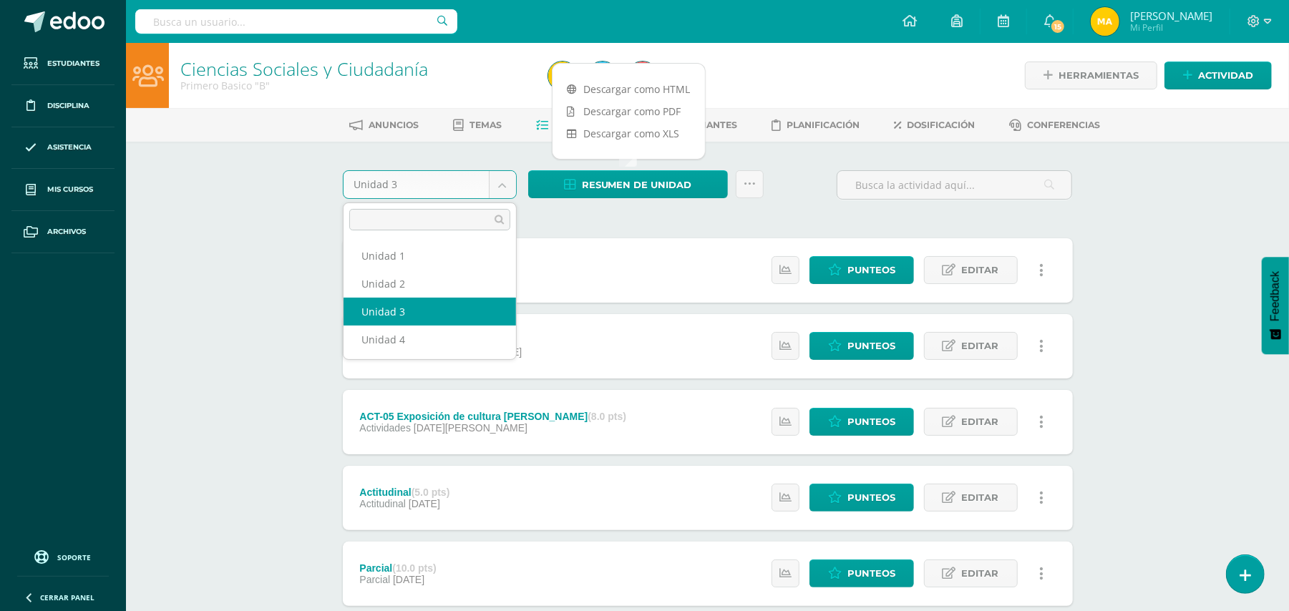
click at [504, 192] on body "Estudiantes Disciplina Asistencia Mis cursos Archivos Soporte Ayuda Reportar un…" at bounding box center [644, 502] width 1289 height 1005
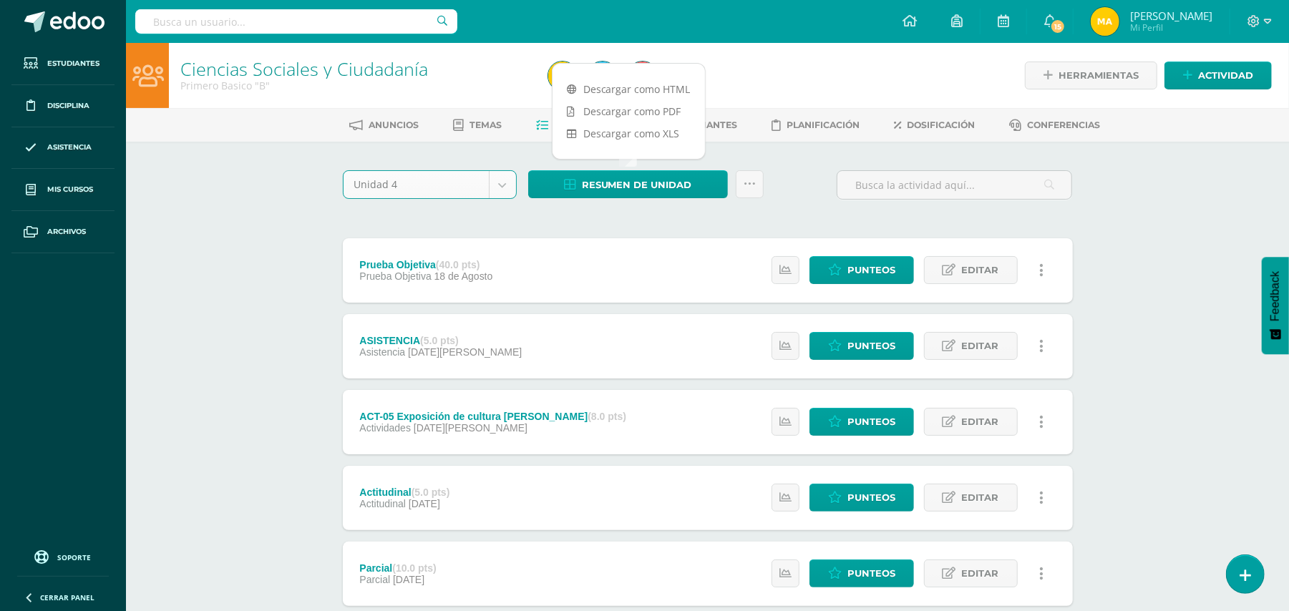
select select "Unidad 4"
click at [648, 181] on span "Resumen de unidad" at bounding box center [637, 185] width 110 height 26
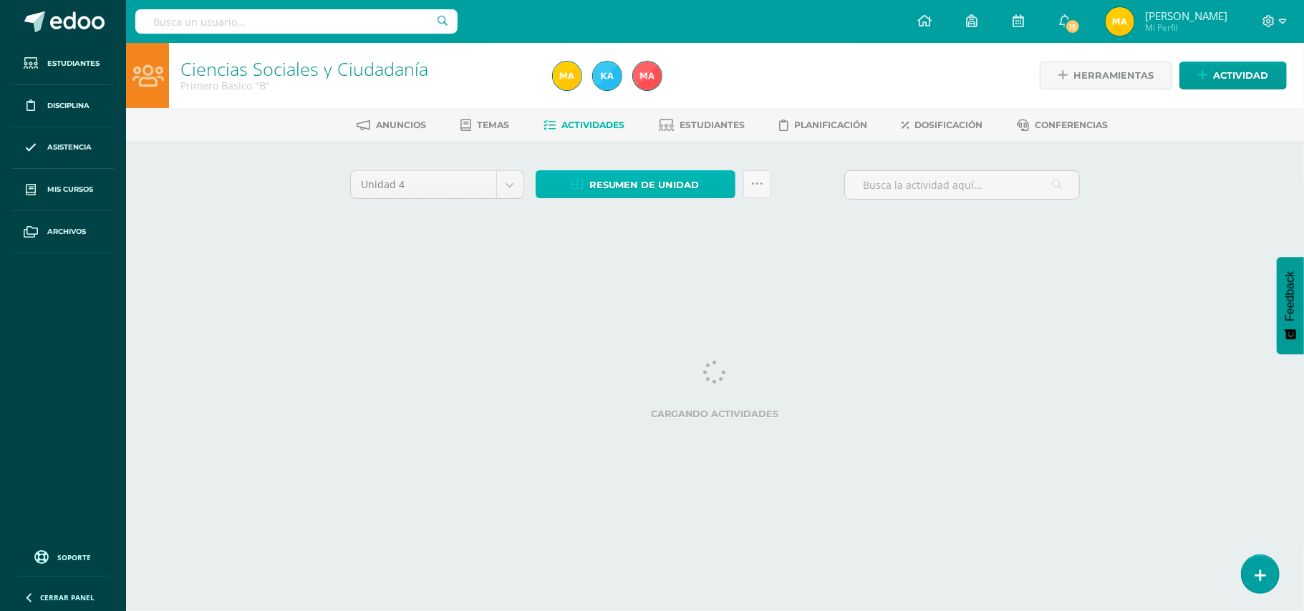
click at [648, 181] on span "Resumen de unidad" at bounding box center [644, 185] width 110 height 26
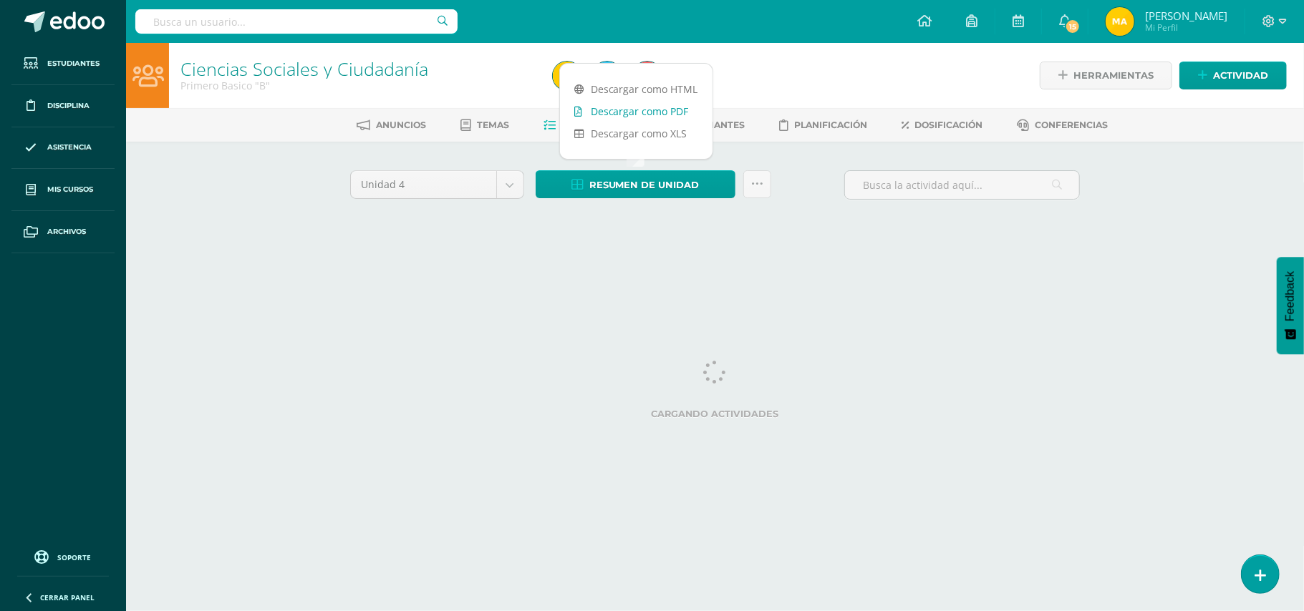
click at [665, 112] on link "Descargar como PDF" at bounding box center [636, 111] width 152 height 22
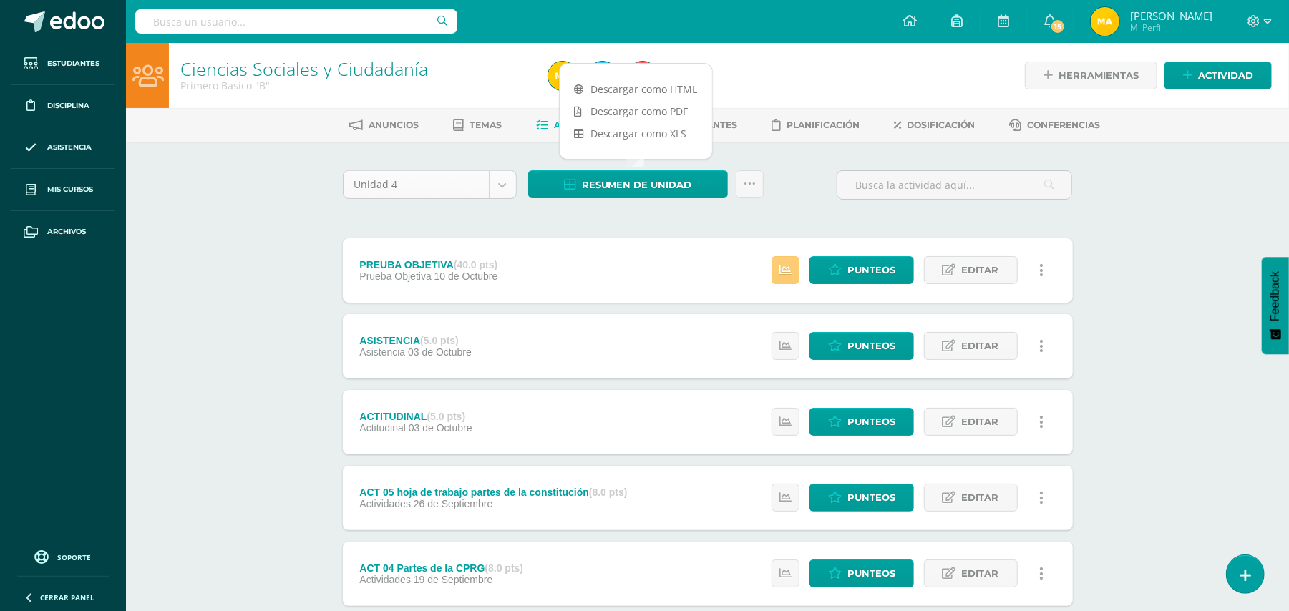
click at [497, 178] on body "Estudiantes Disciplina Asistencia Mis cursos Archivos Soporte Ayuda Reportar un…" at bounding box center [644, 502] width 1289 height 1005
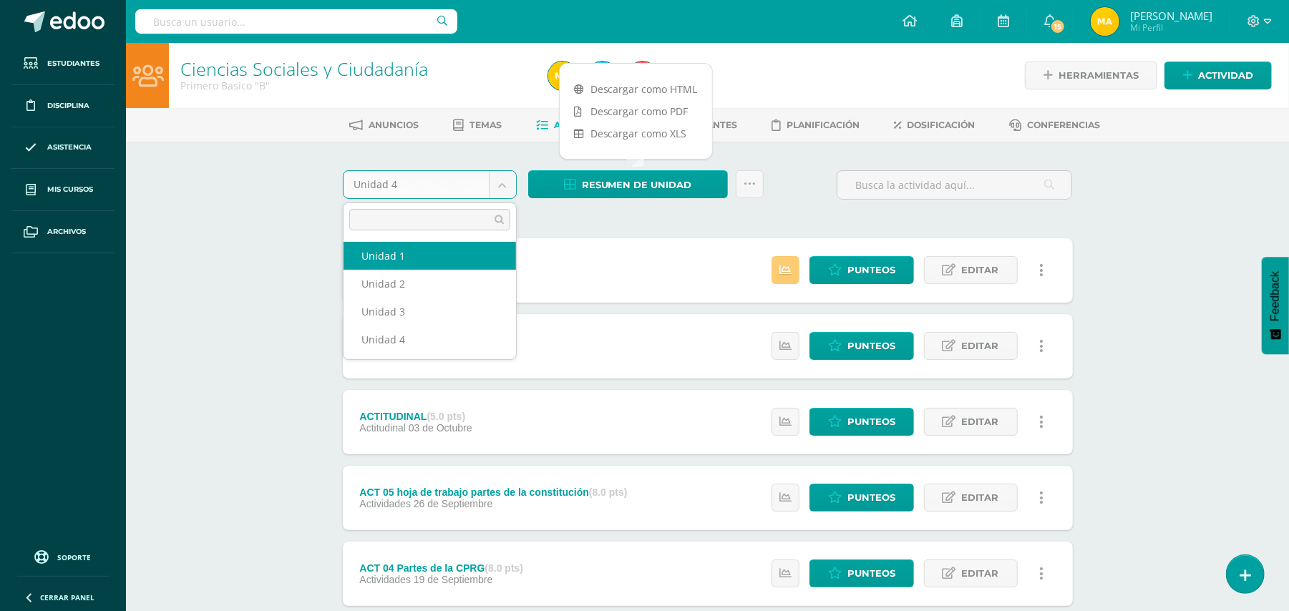
select select "Unidad 1"
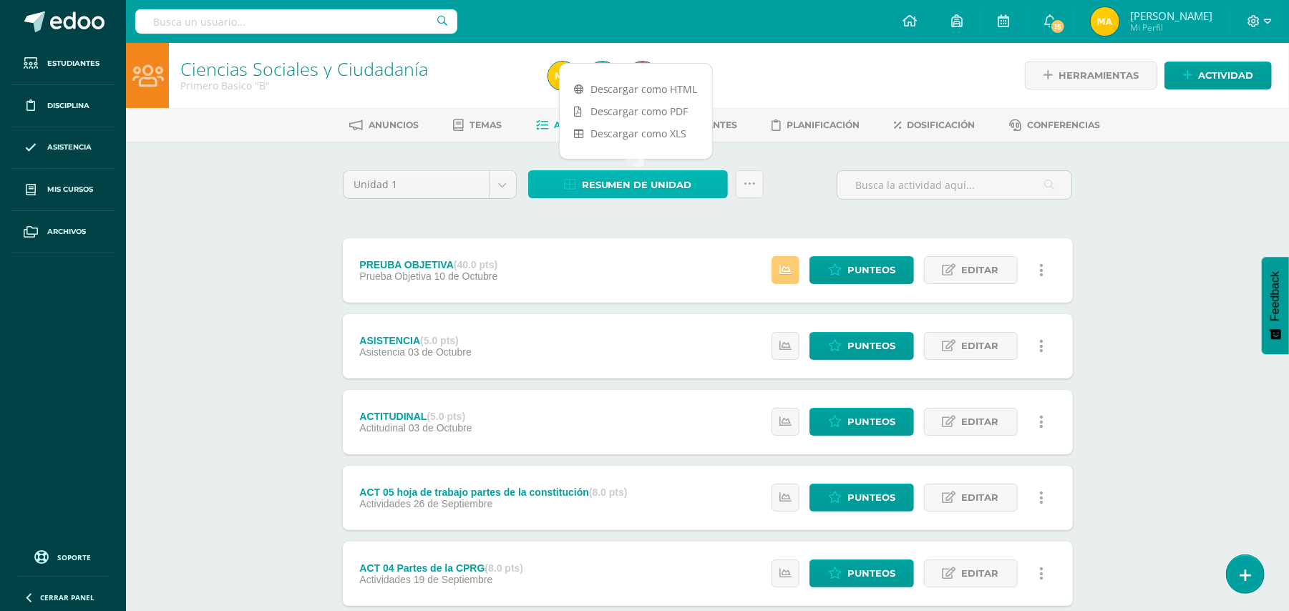
click at [670, 183] on span "Resumen de unidad" at bounding box center [637, 185] width 110 height 26
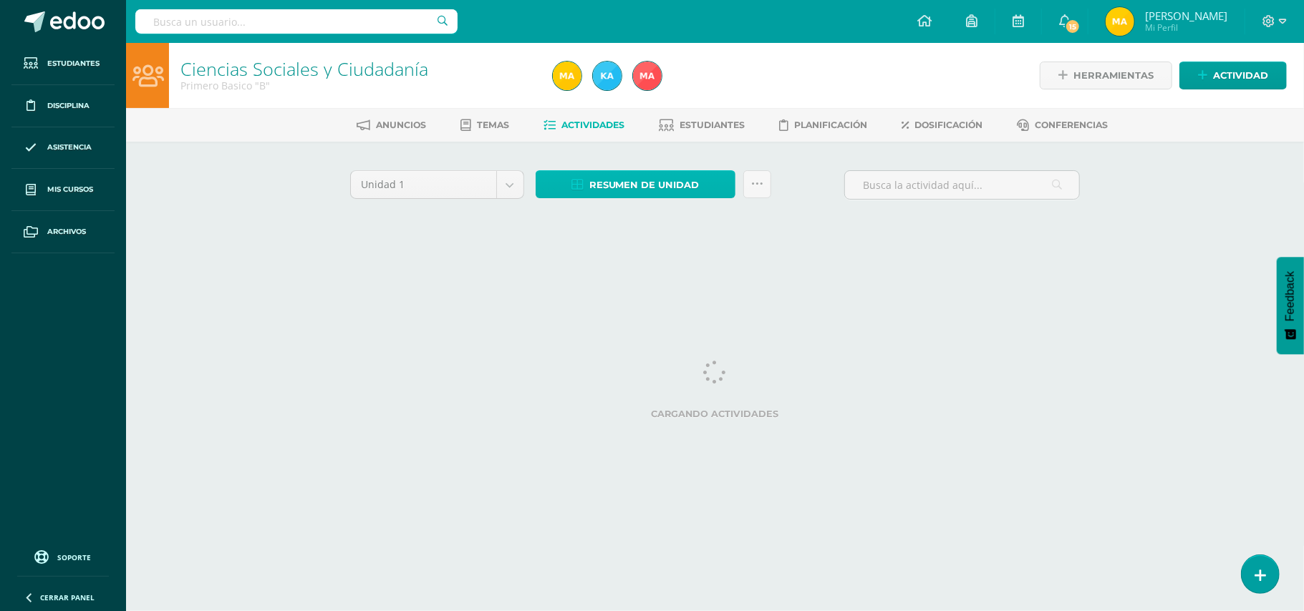
click at [685, 192] on span "Resumen de unidad" at bounding box center [644, 185] width 110 height 26
click at [690, 114] on link "Estudiantes" at bounding box center [702, 125] width 86 height 23
click at [687, 180] on span "Resumen de unidad" at bounding box center [644, 185] width 110 height 26
click at [760, 183] on icon at bounding box center [757, 184] width 12 height 12
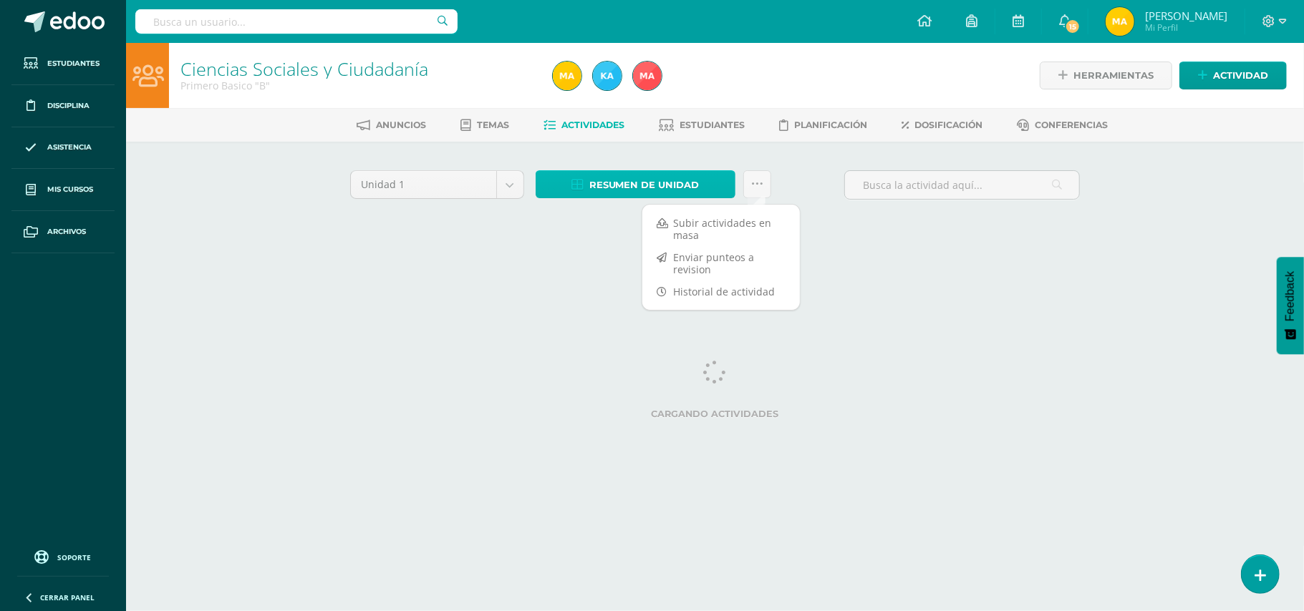
click at [687, 193] on span "Resumen de unidad" at bounding box center [644, 185] width 110 height 26
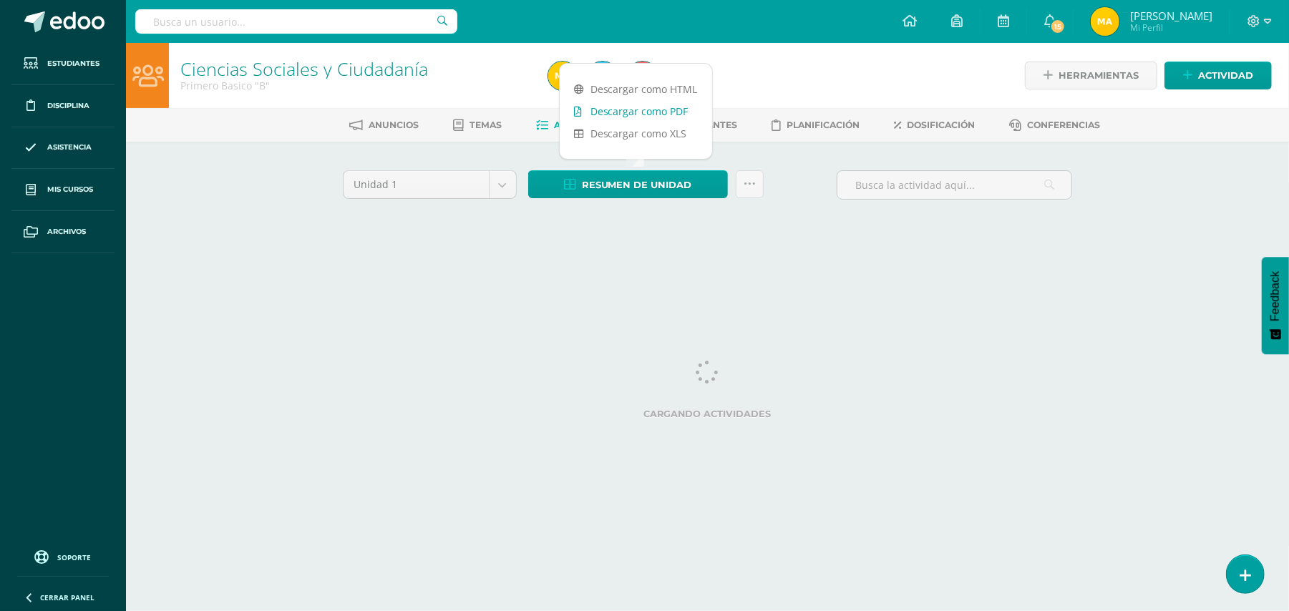
click at [663, 109] on link "Descargar como PDF" at bounding box center [636, 111] width 152 height 22
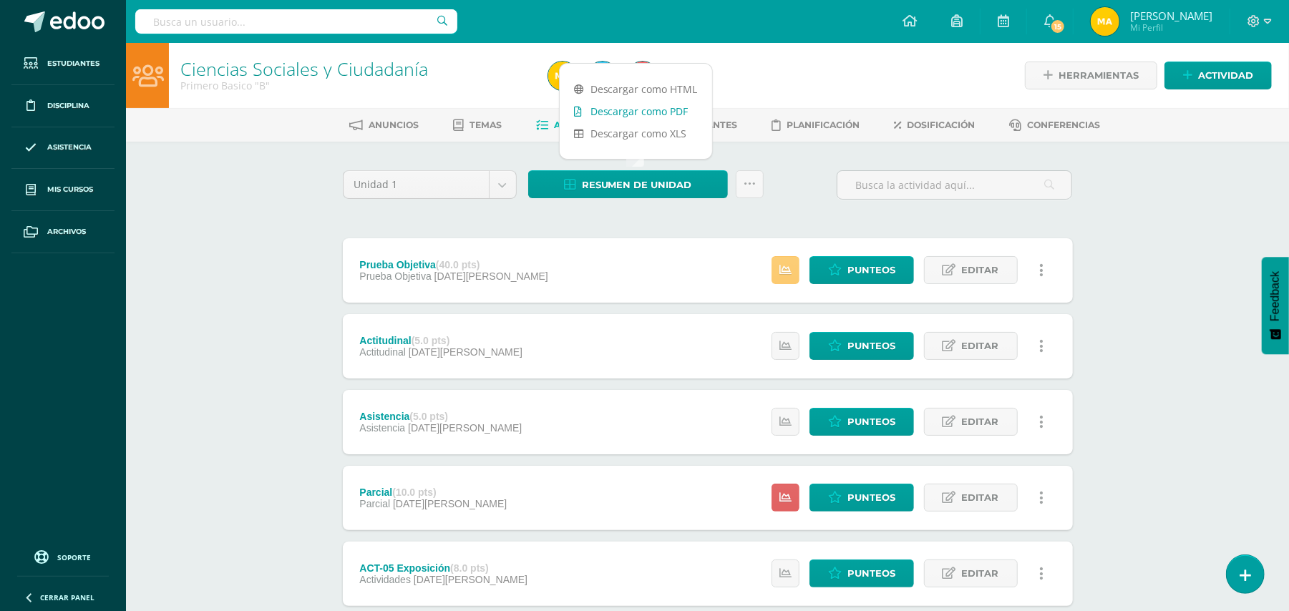
click at [662, 112] on link "Descargar como PDF" at bounding box center [636, 111] width 152 height 22
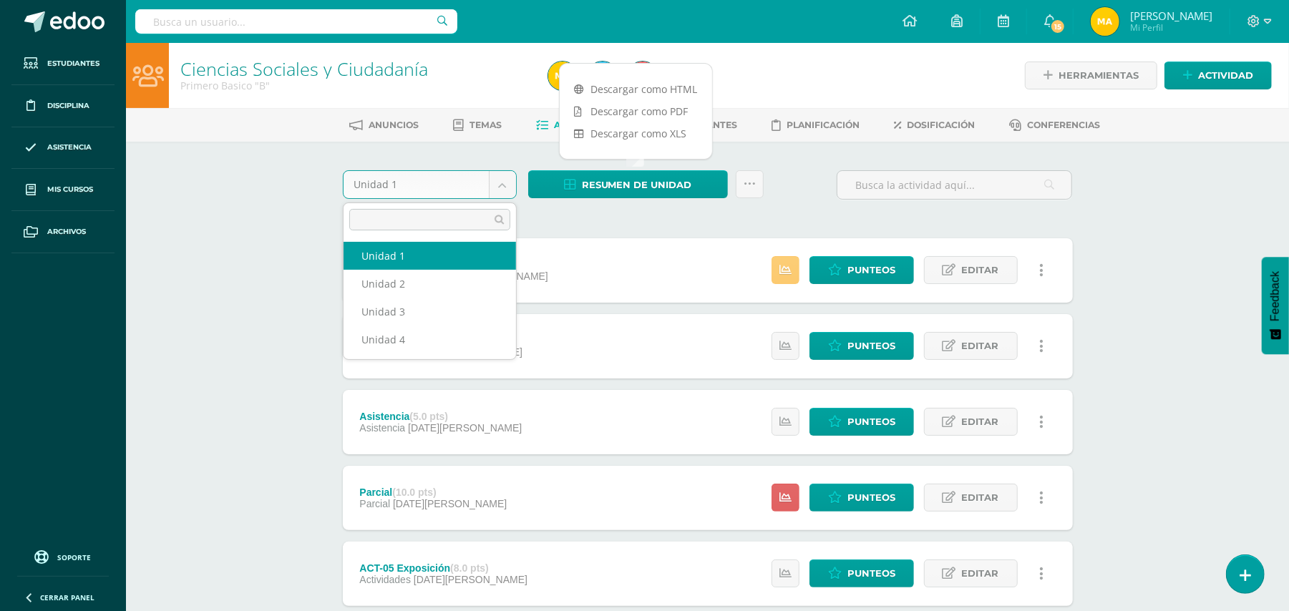
click at [508, 185] on body "Estudiantes Disciplina Asistencia Mis cursos Archivos Soporte Ayuda Reportar un…" at bounding box center [644, 502] width 1289 height 1005
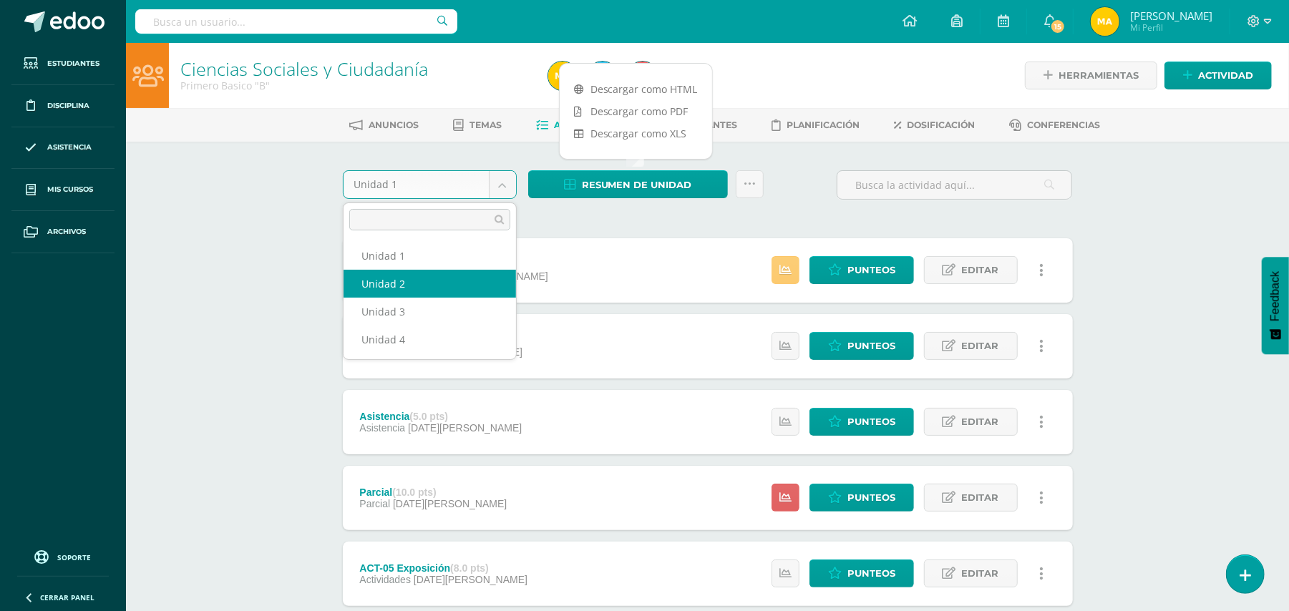
select select "Unidad 2"
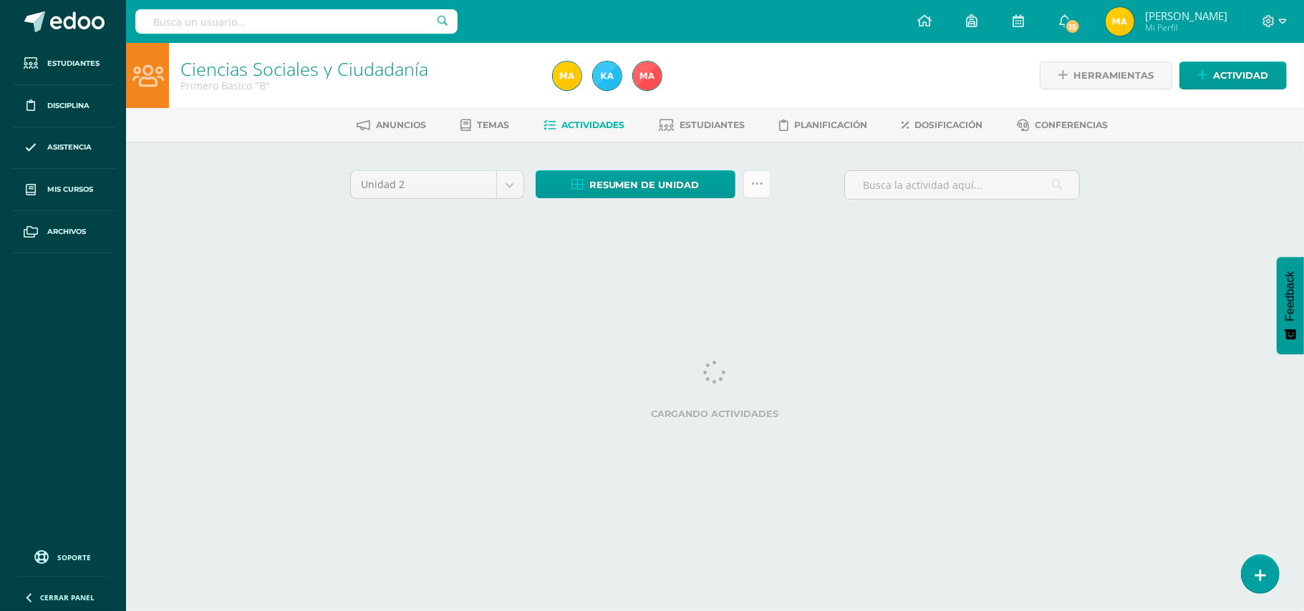
click at [753, 184] on icon at bounding box center [757, 184] width 12 height 12
drag, startPoint x: 729, startPoint y: 168, endPoint x: 723, endPoint y: 179, distance: 12.8
click at [723, 179] on div "Unidad 2 Unidad 1 Unidad 2 Unidad 3 Unidad 4 Resumen de unidad Descargar como H…" at bounding box center [714, 204] width 787 height 125
click at [717, 189] on link "Resumen de unidad" at bounding box center [635, 184] width 200 height 28
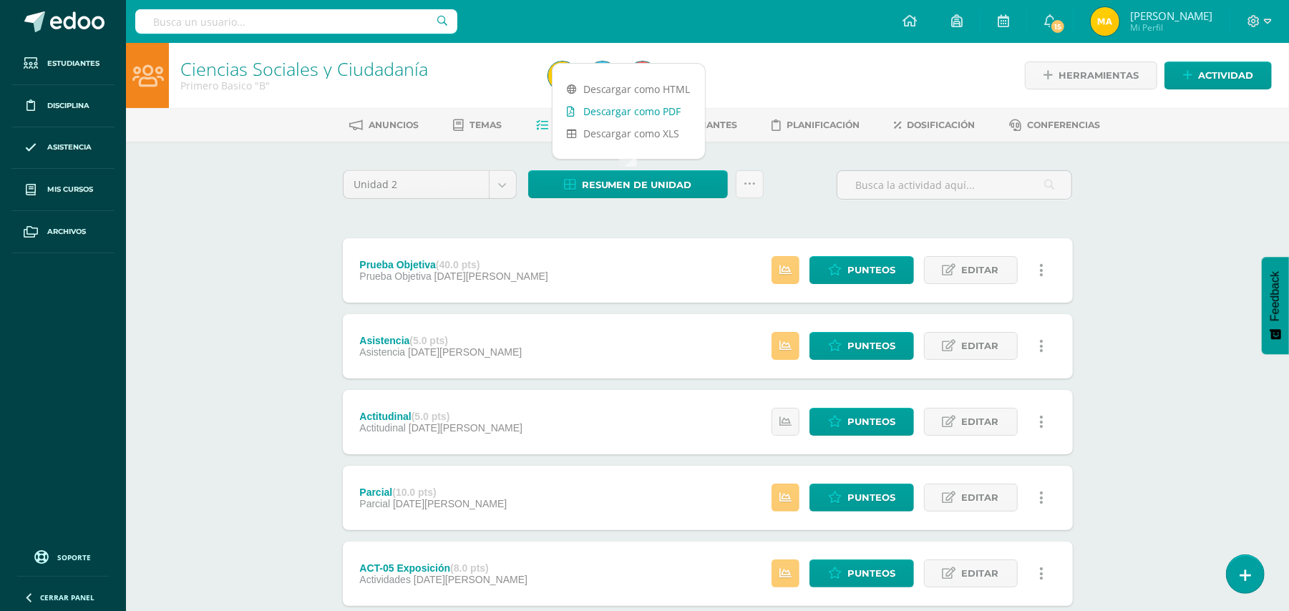
click at [674, 112] on link "Descargar como PDF" at bounding box center [629, 111] width 152 height 22
